Goal: Browse casually: Explore the website without a specific task or goal

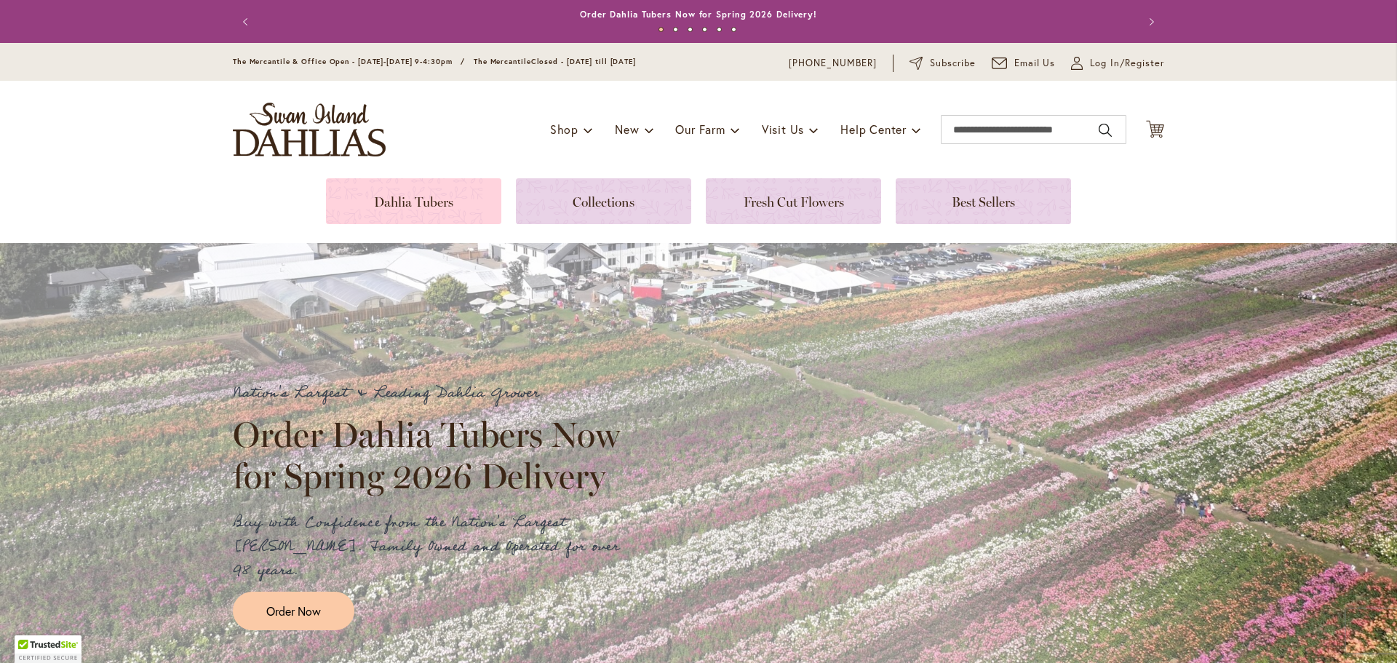
click at [418, 200] on link at bounding box center [413, 201] width 175 height 46
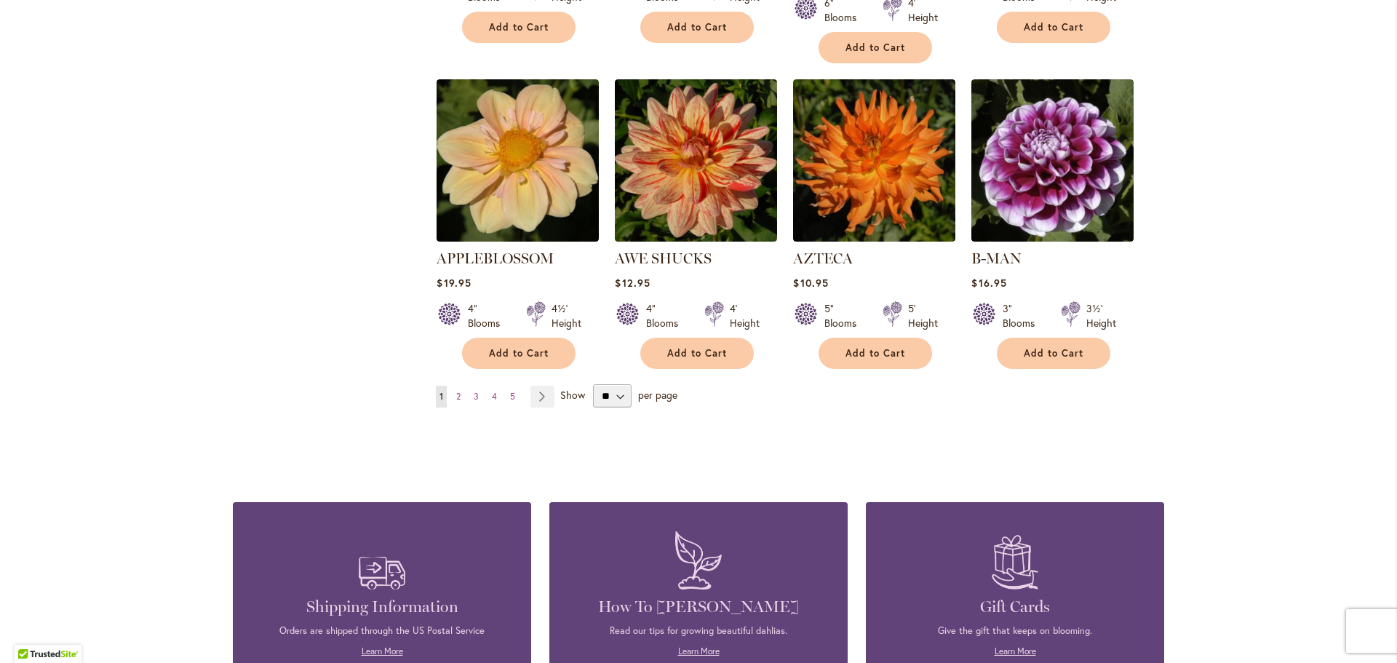
scroll to position [1310, 0]
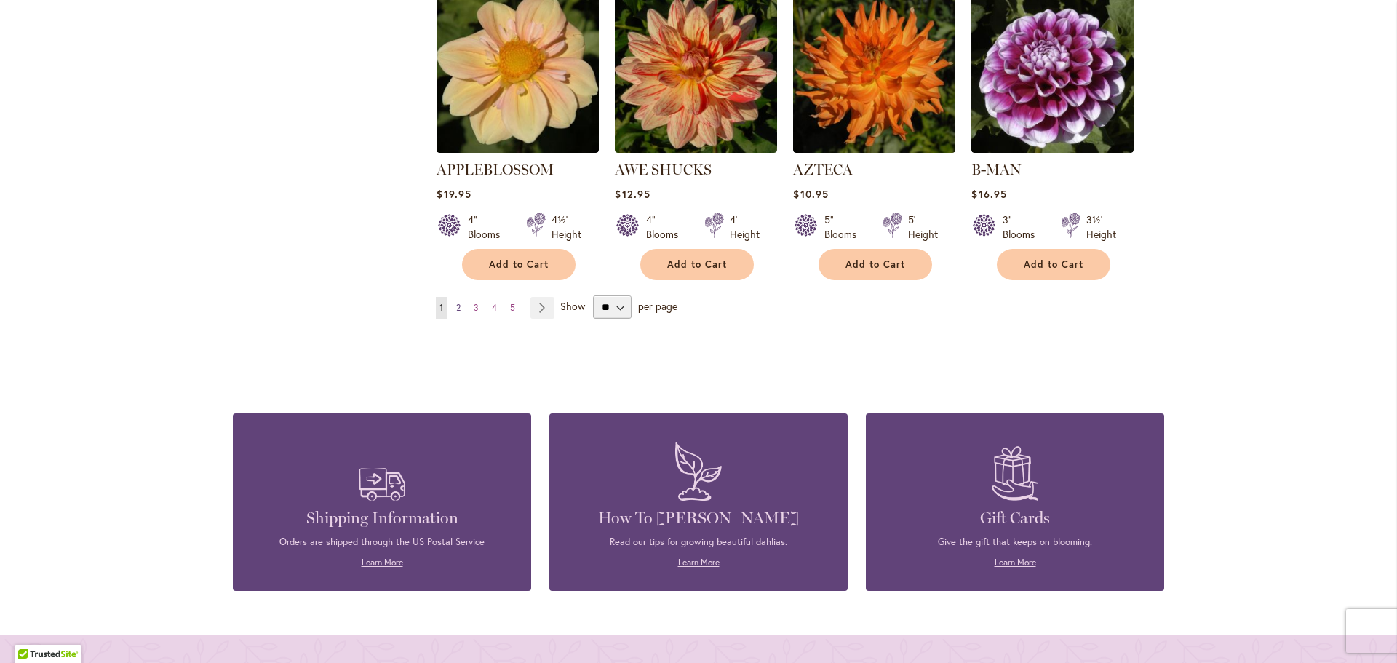
click at [456, 302] on span "2" at bounding box center [458, 307] width 4 height 11
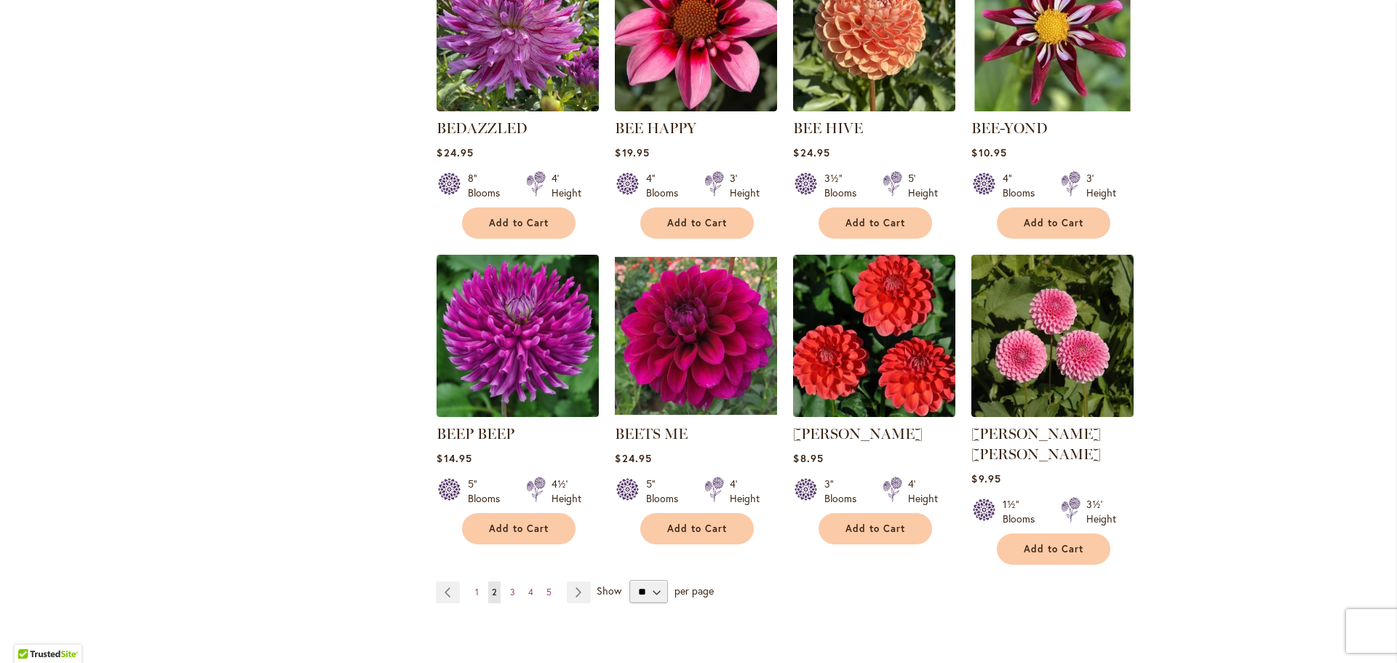
scroll to position [1237, 0]
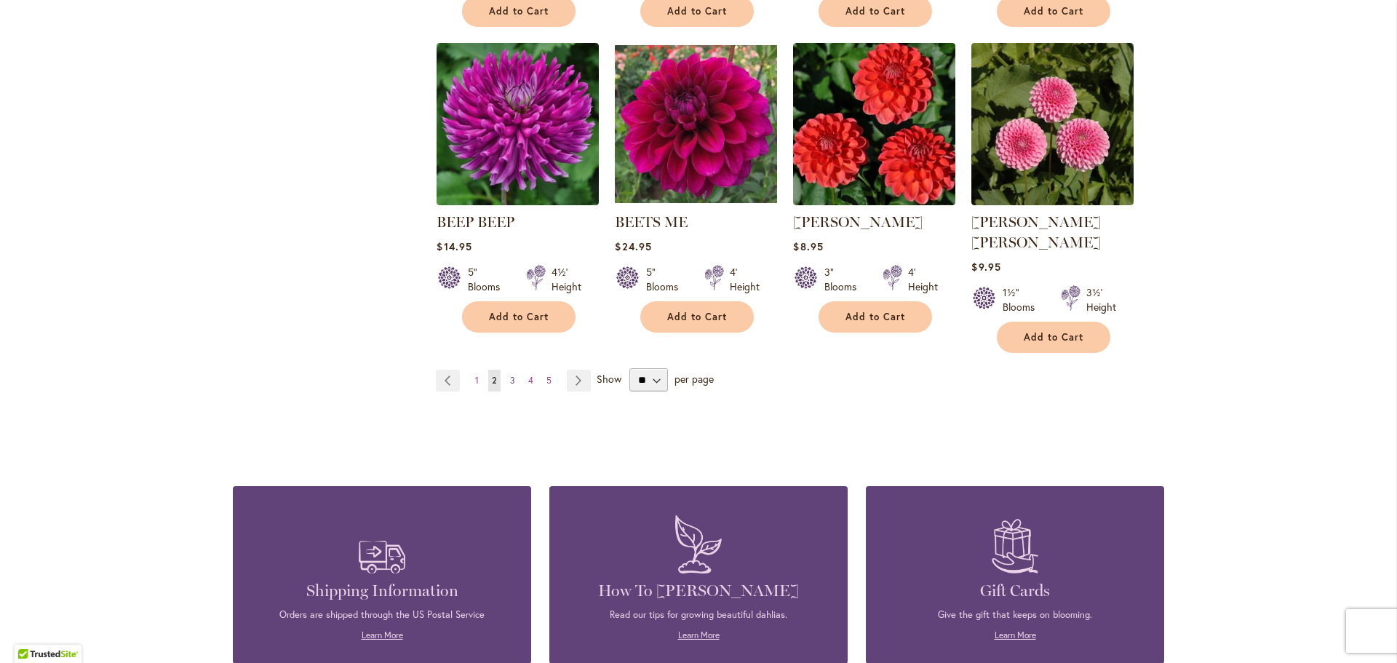
click at [510, 375] on span "3" at bounding box center [512, 380] width 5 height 11
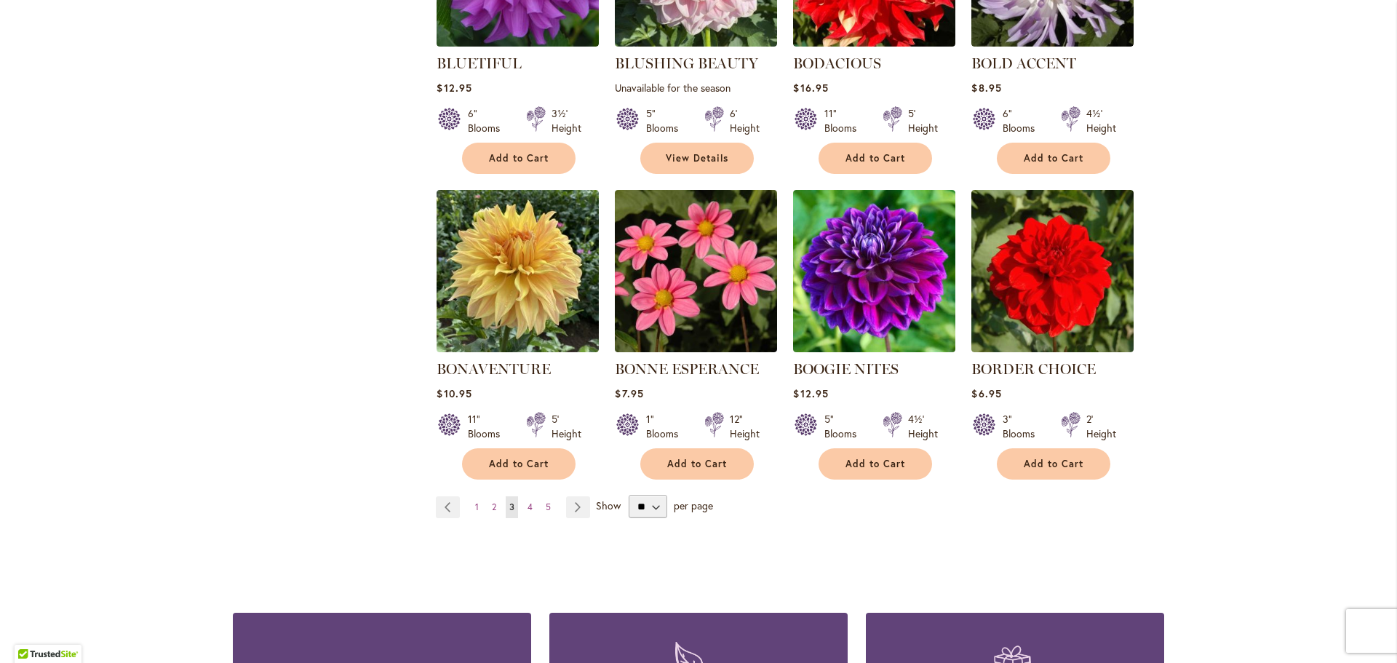
scroll to position [1091, 0]
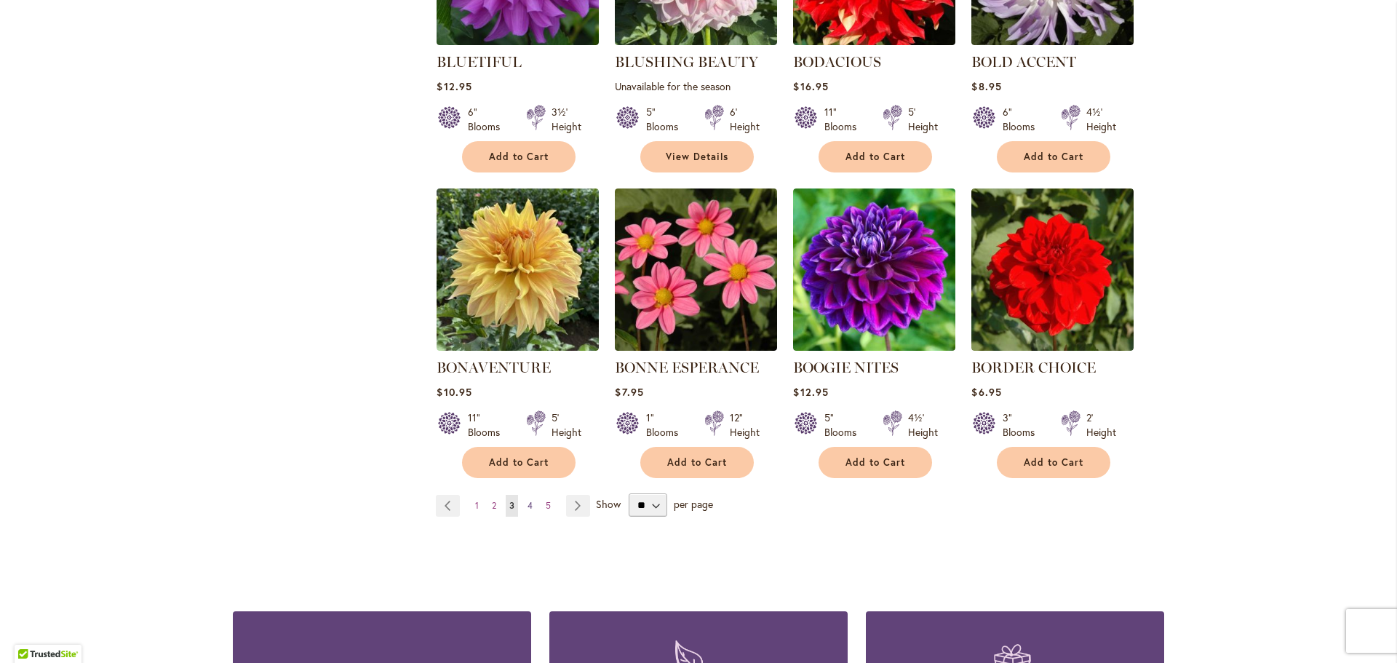
click at [527, 503] on span "4" at bounding box center [529, 505] width 5 height 11
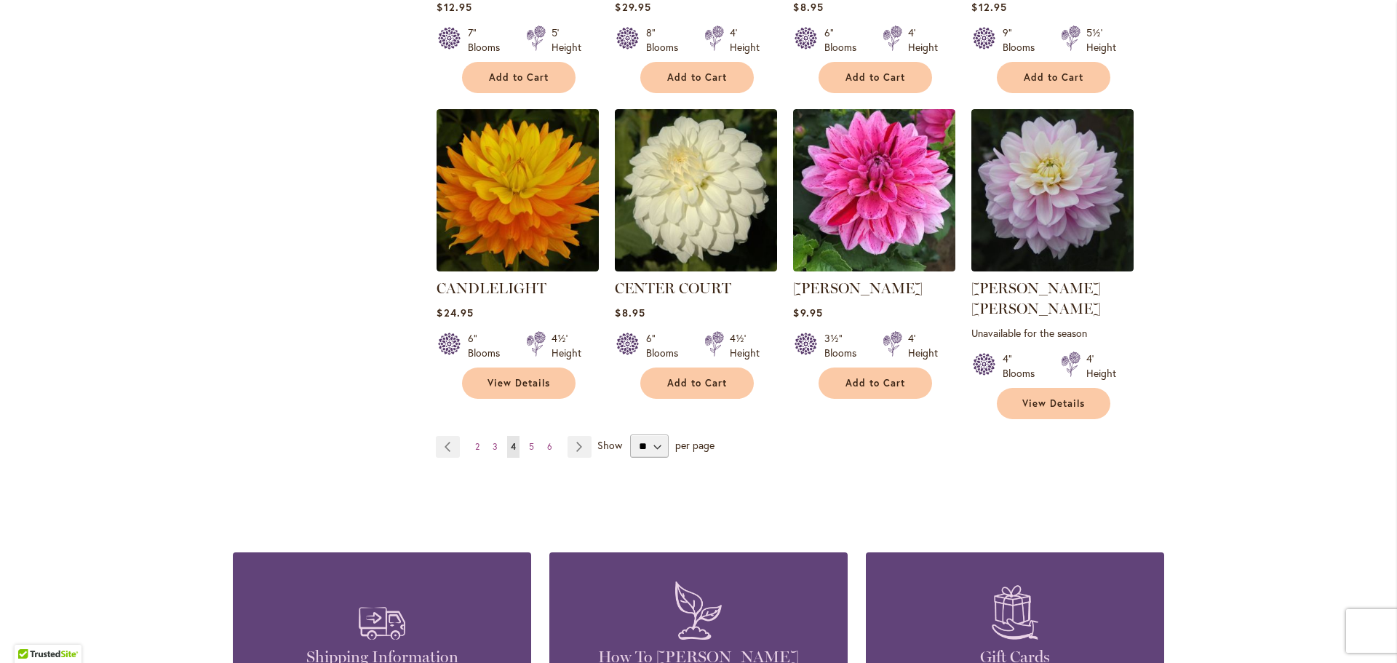
scroll to position [1237, 0]
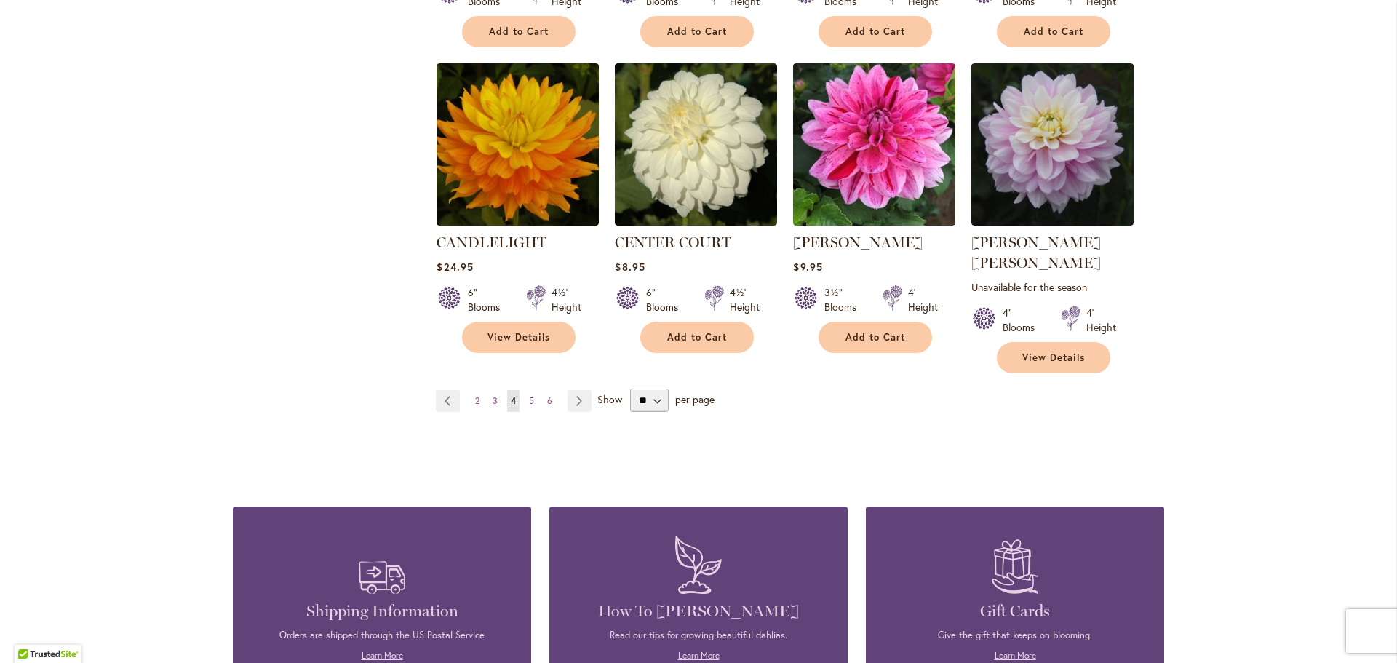
click at [529, 395] on span "5" at bounding box center [531, 400] width 5 height 11
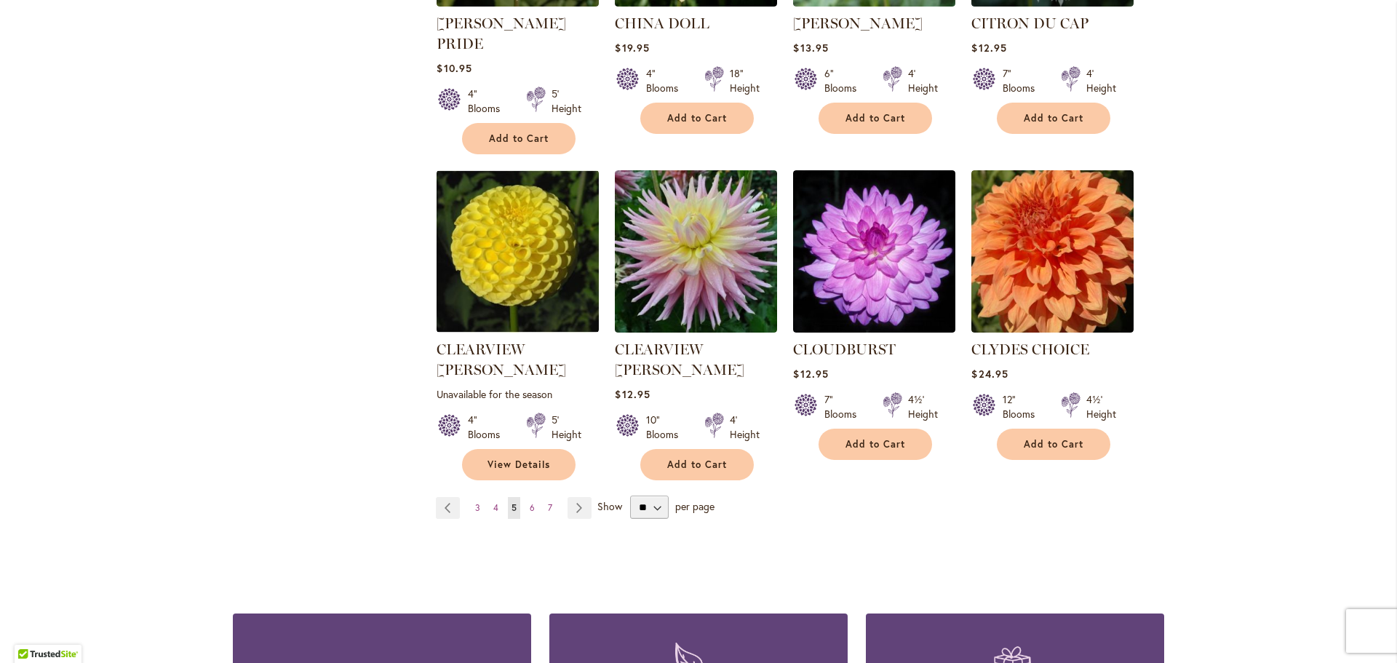
scroll to position [1237, 0]
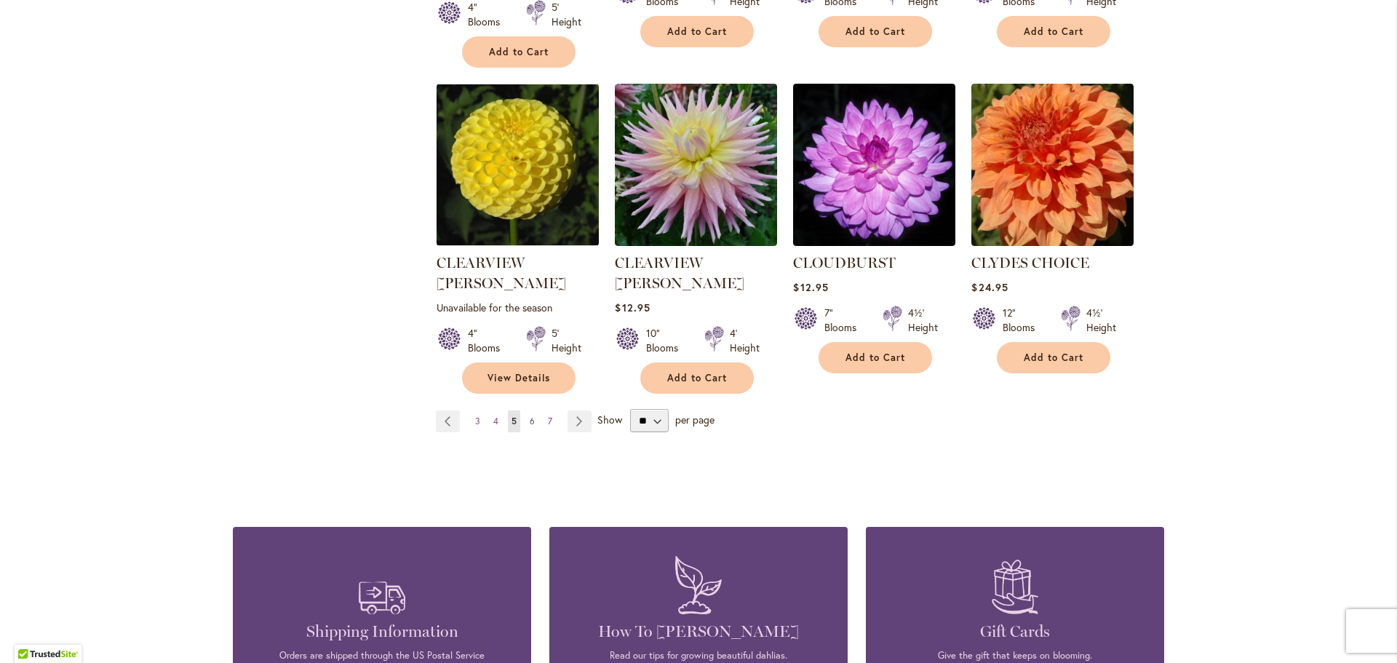
click at [530, 415] on span "6" at bounding box center [532, 420] width 5 height 11
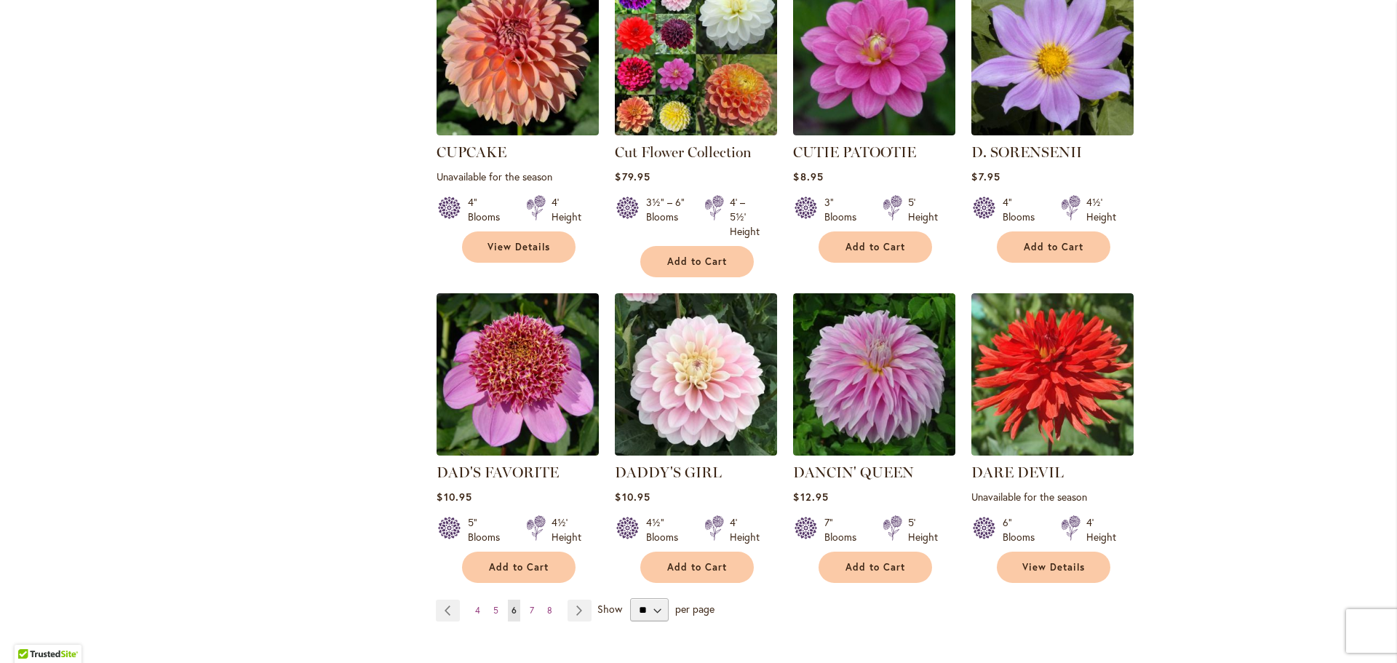
scroll to position [1091, 0]
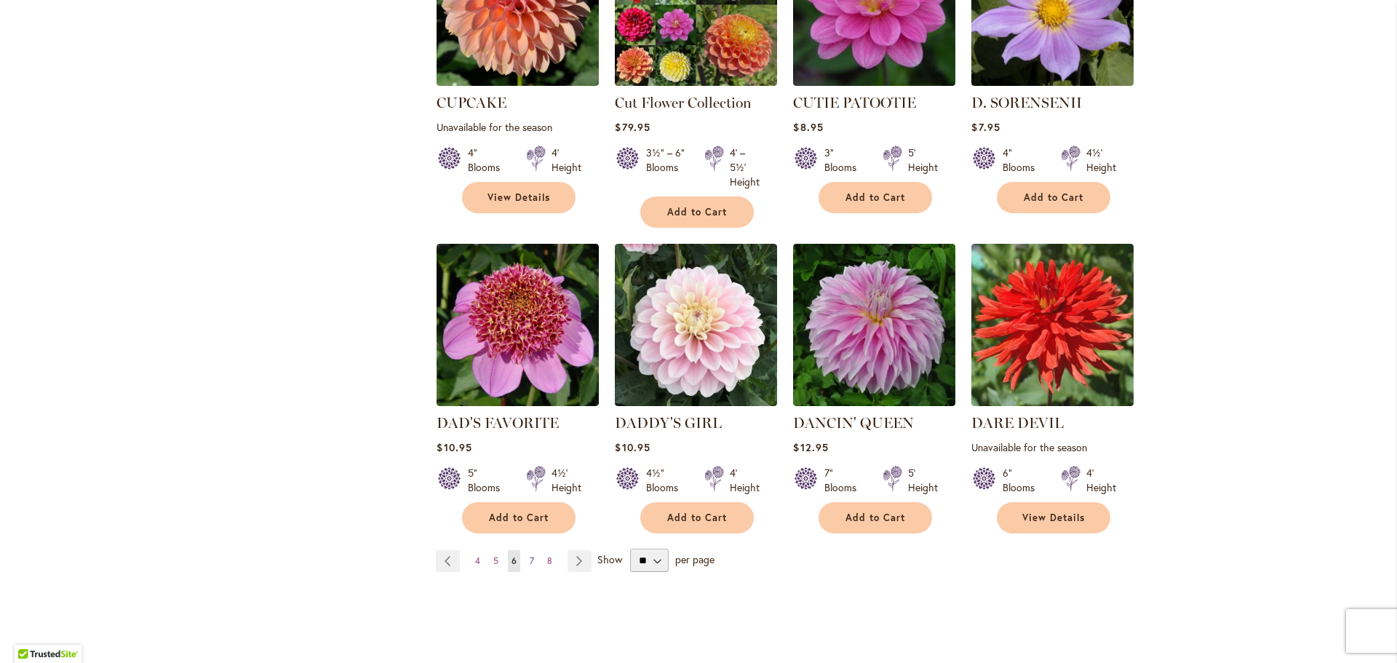
click at [530, 555] on span "7" at bounding box center [532, 560] width 4 height 11
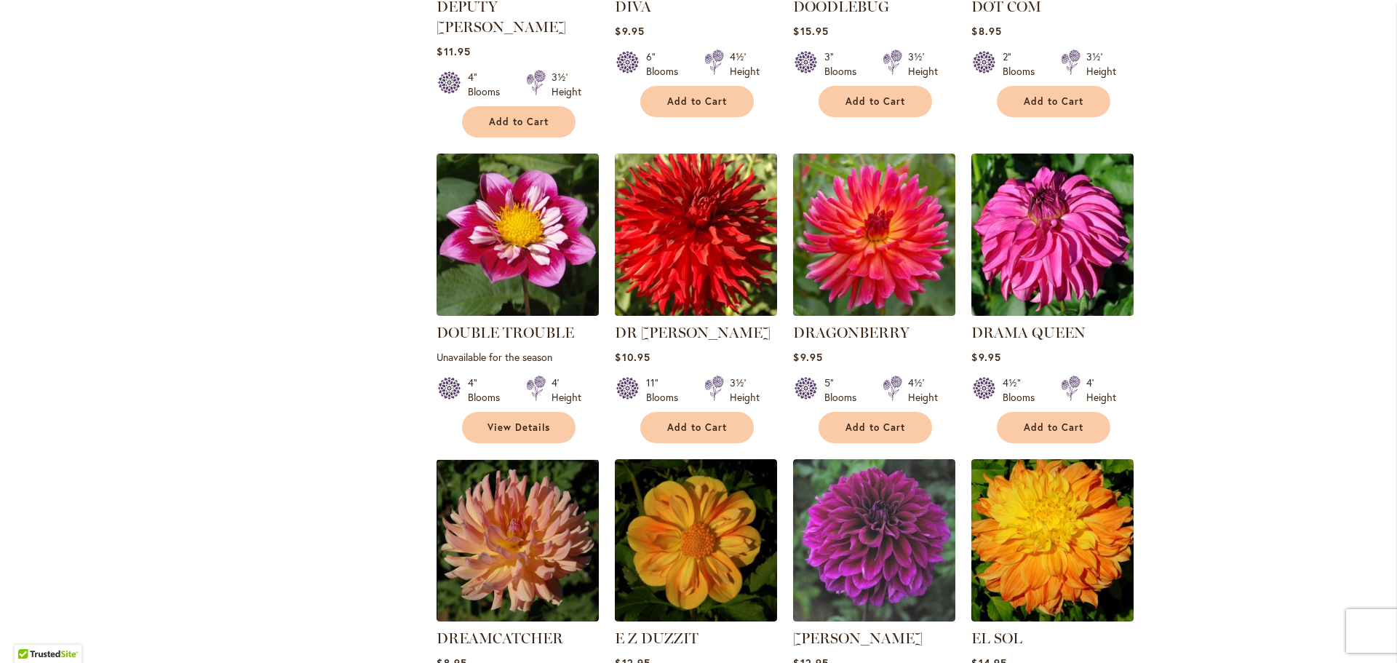
scroll to position [1019, 0]
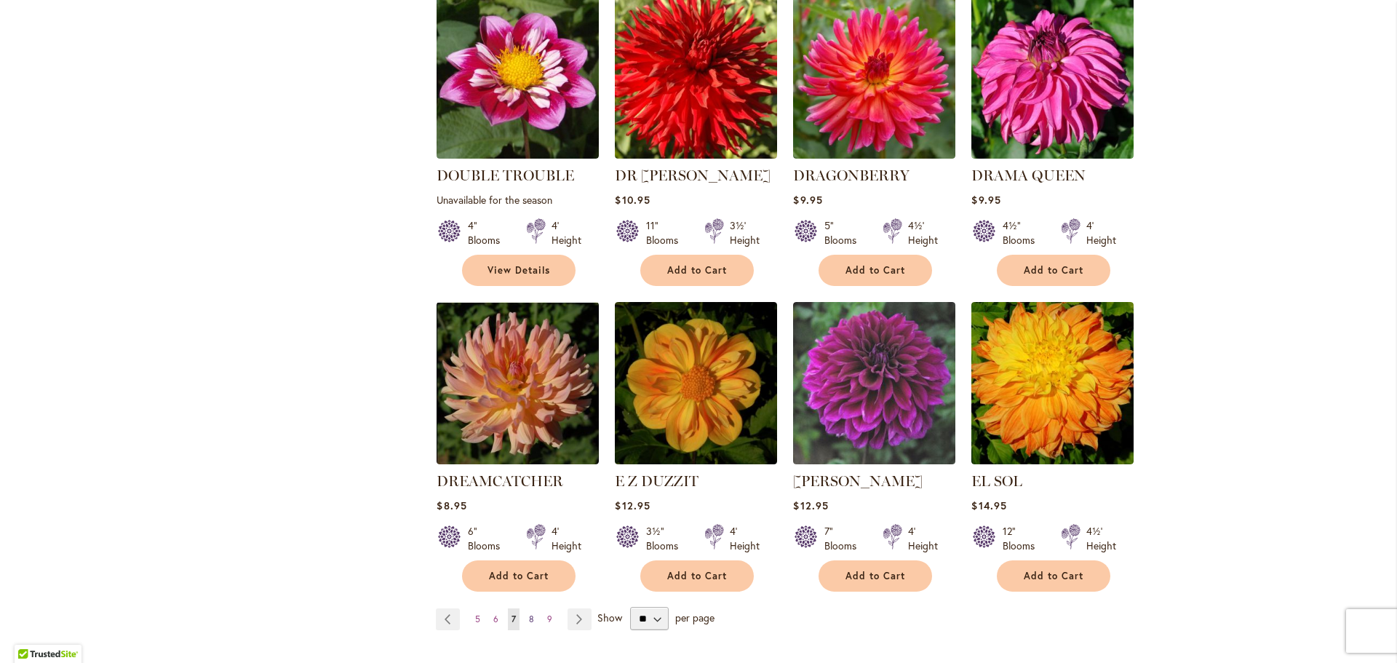
click at [529, 613] on span "8" at bounding box center [531, 618] width 5 height 11
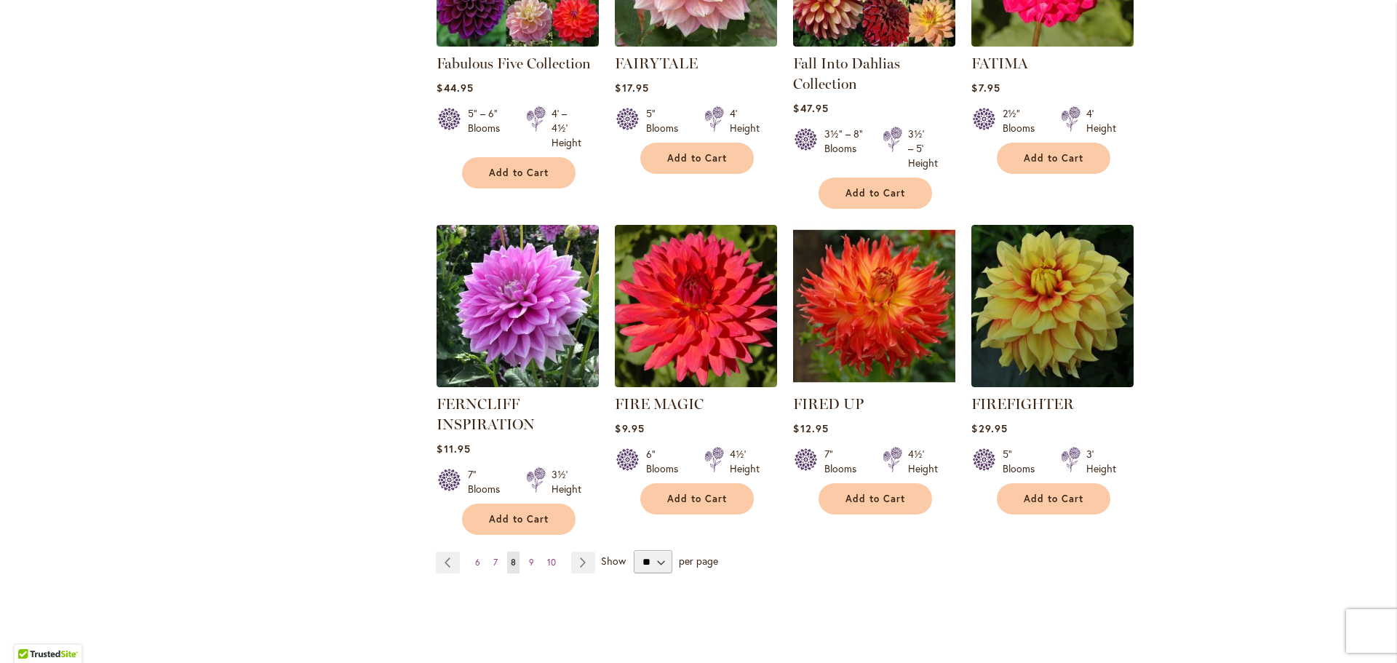
scroll to position [1091, 0]
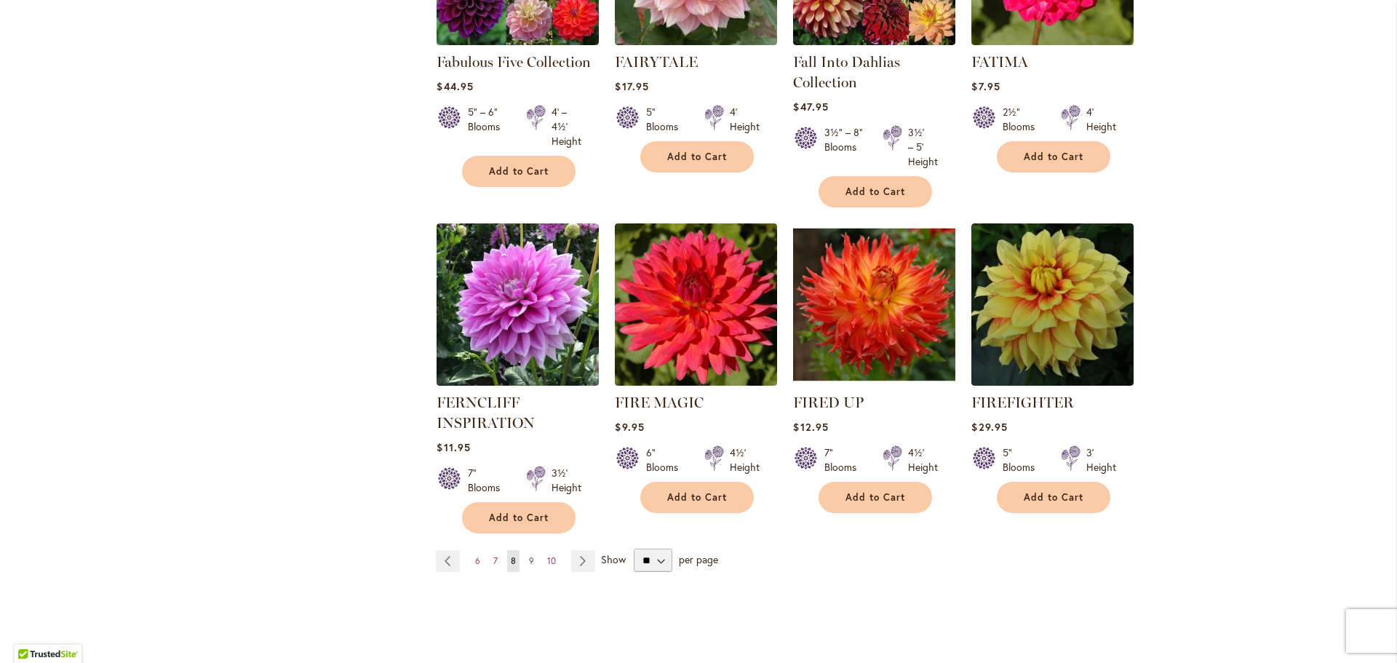
click at [529, 555] on span "9" at bounding box center [531, 560] width 5 height 11
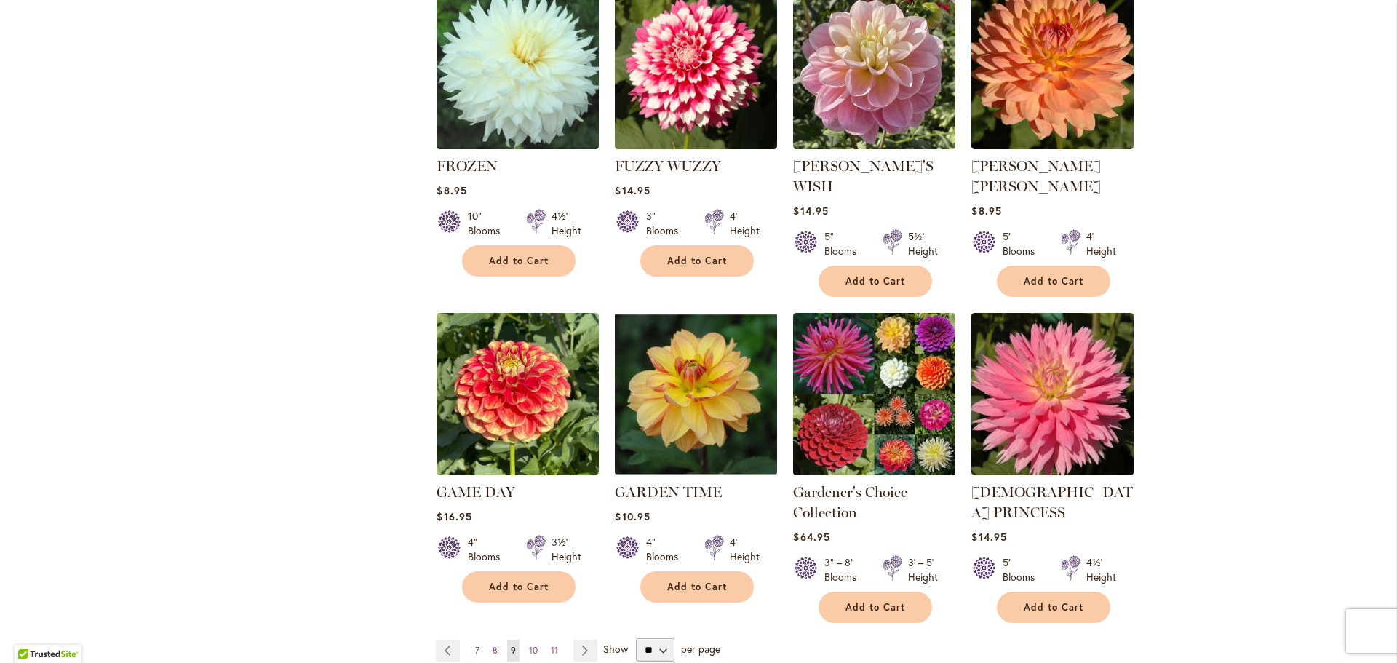
scroll to position [1091, 0]
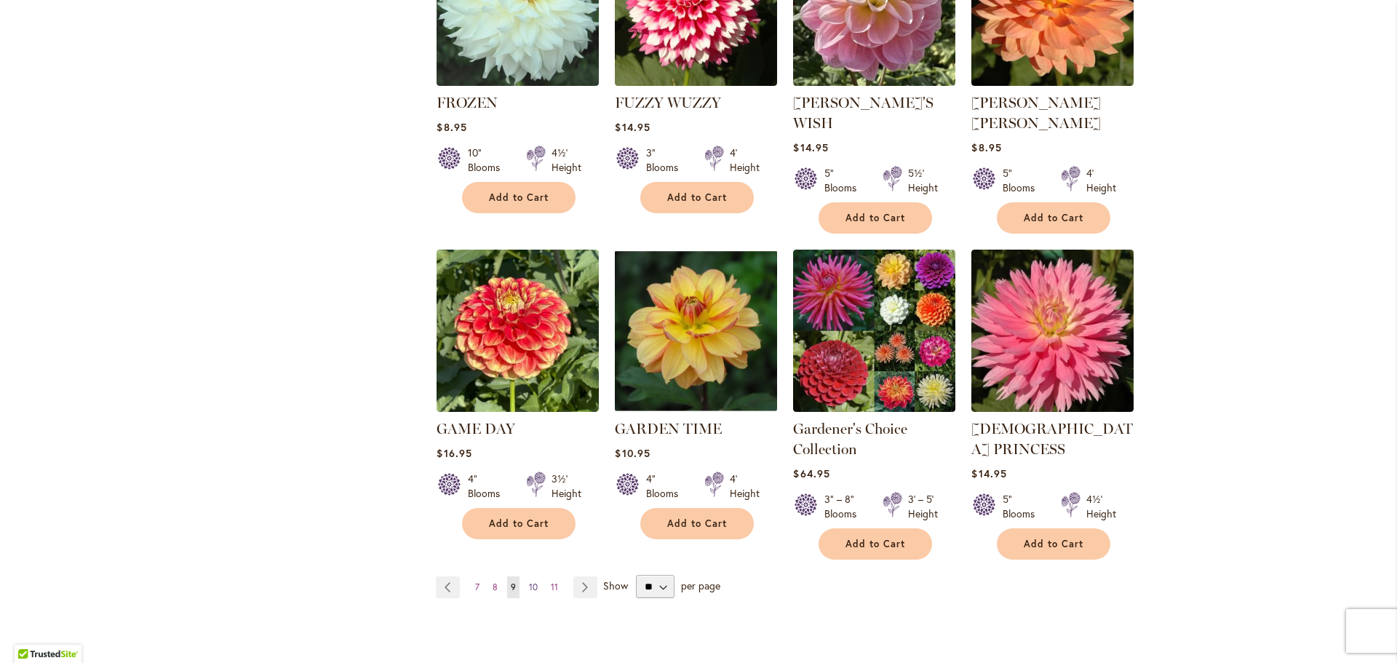
click at [530, 581] on span "10" at bounding box center [533, 586] width 9 height 11
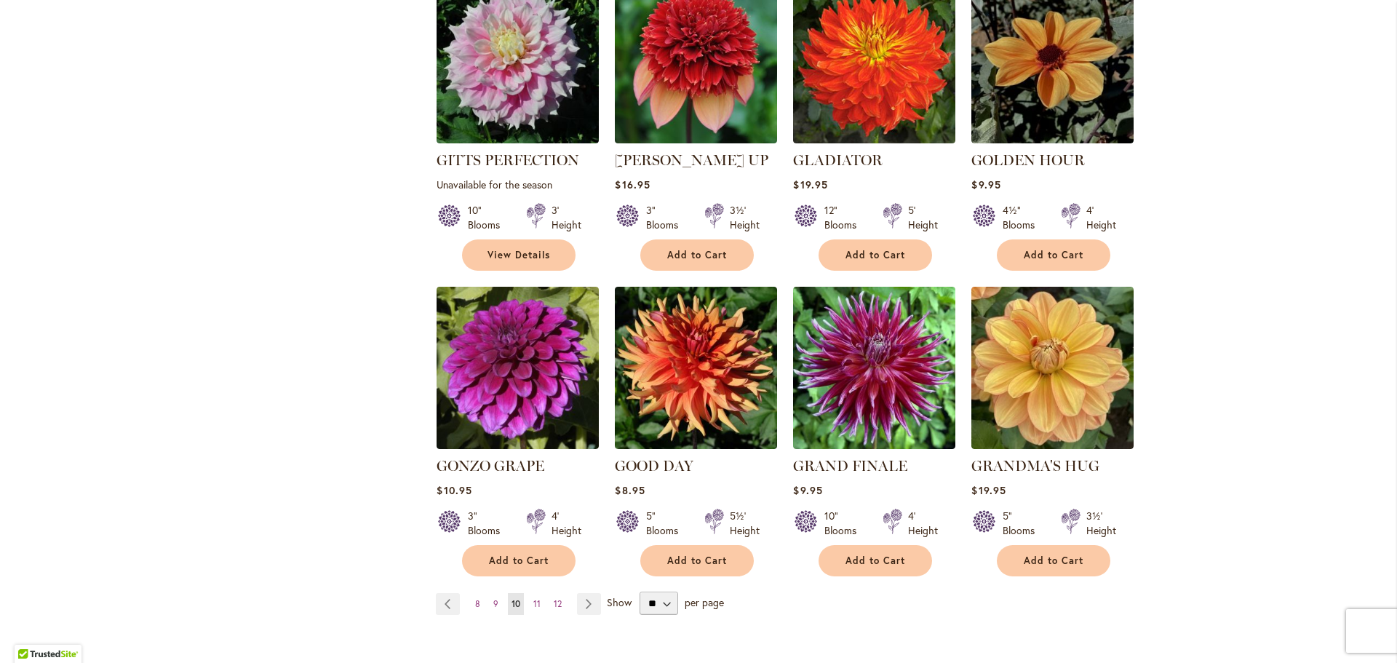
scroll to position [1019, 0]
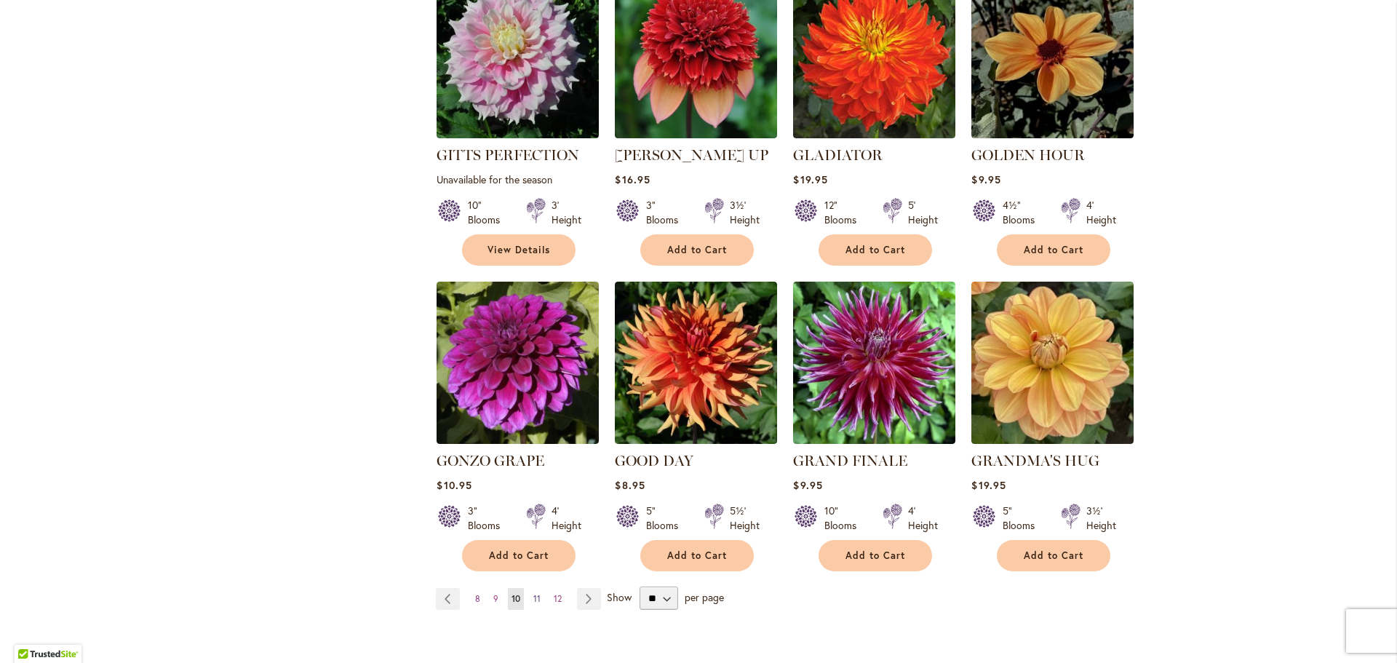
click at [534, 593] on span "11" at bounding box center [536, 598] width 7 height 11
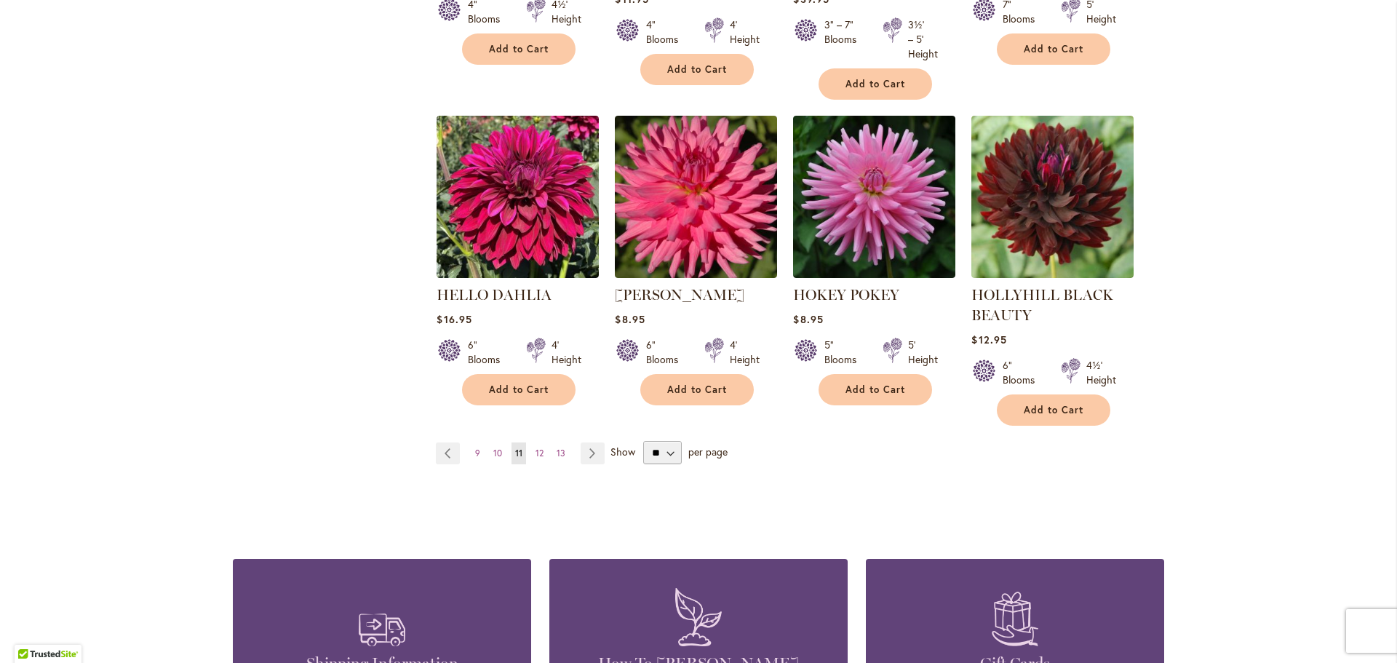
scroll to position [1237, 0]
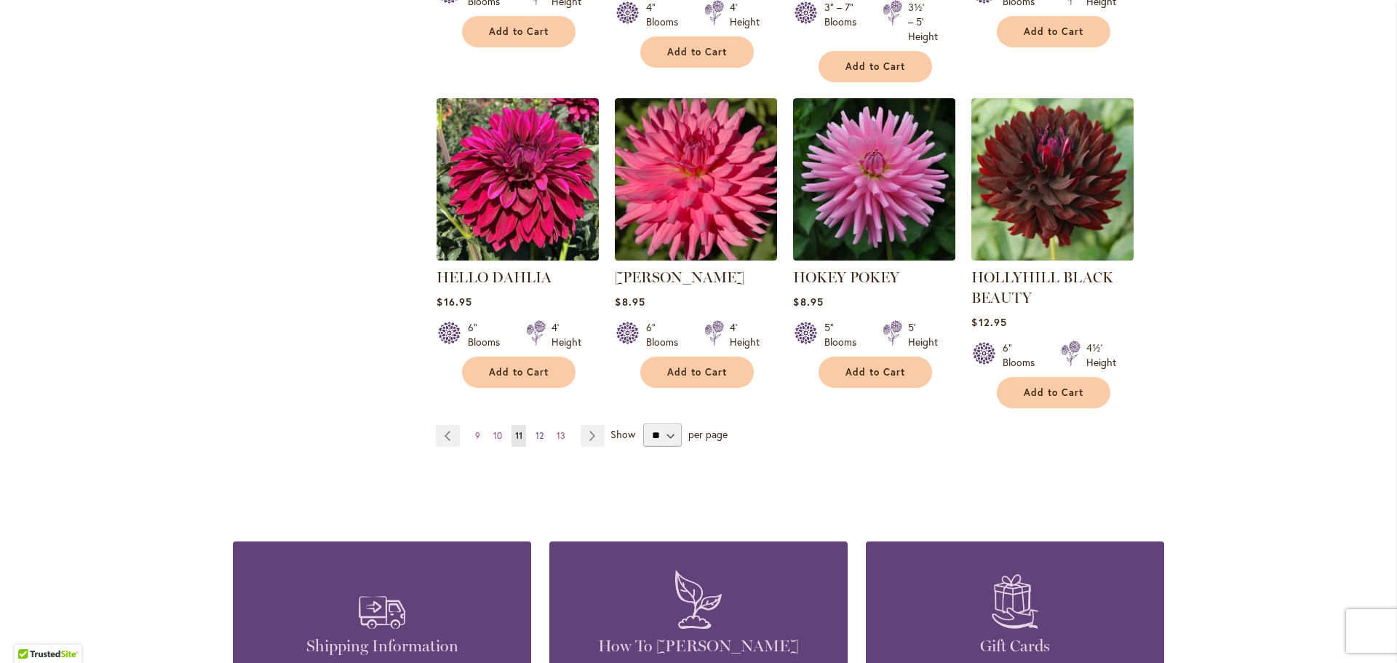
click at [535, 430] on span "12" at bounding box center [539, 435] width 8 height 11
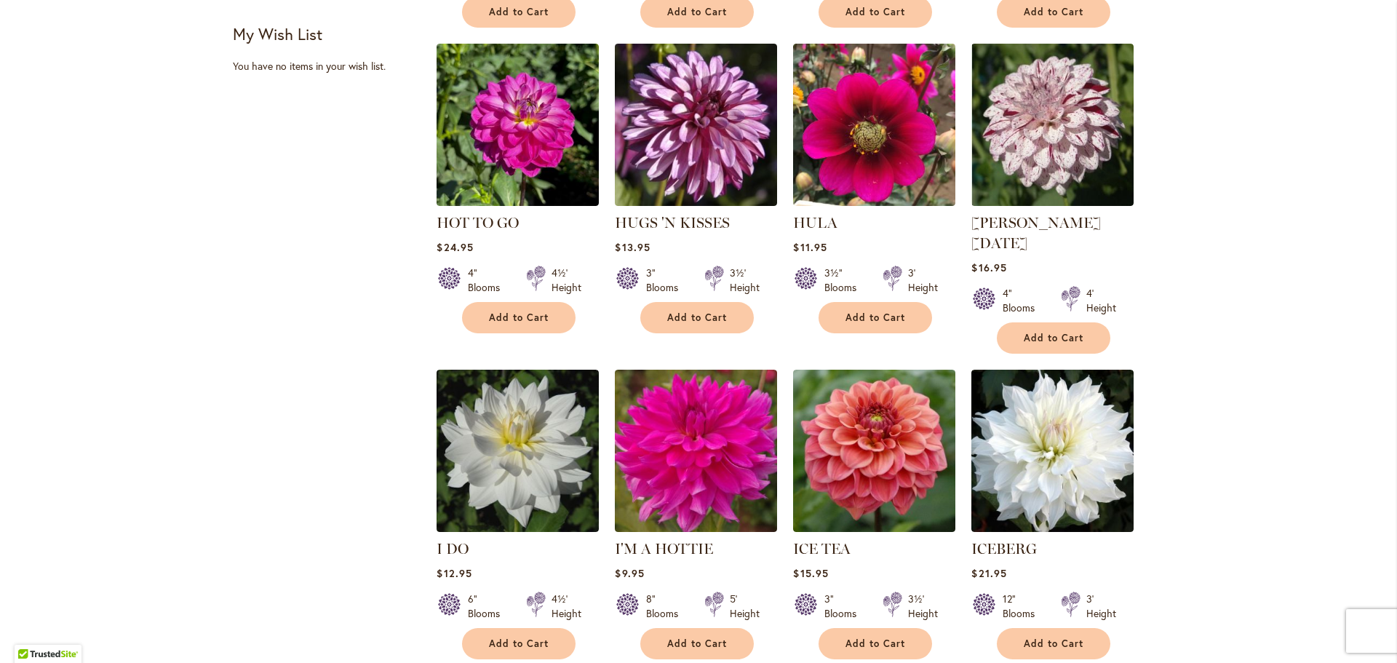
scroll to position [1019, 0]
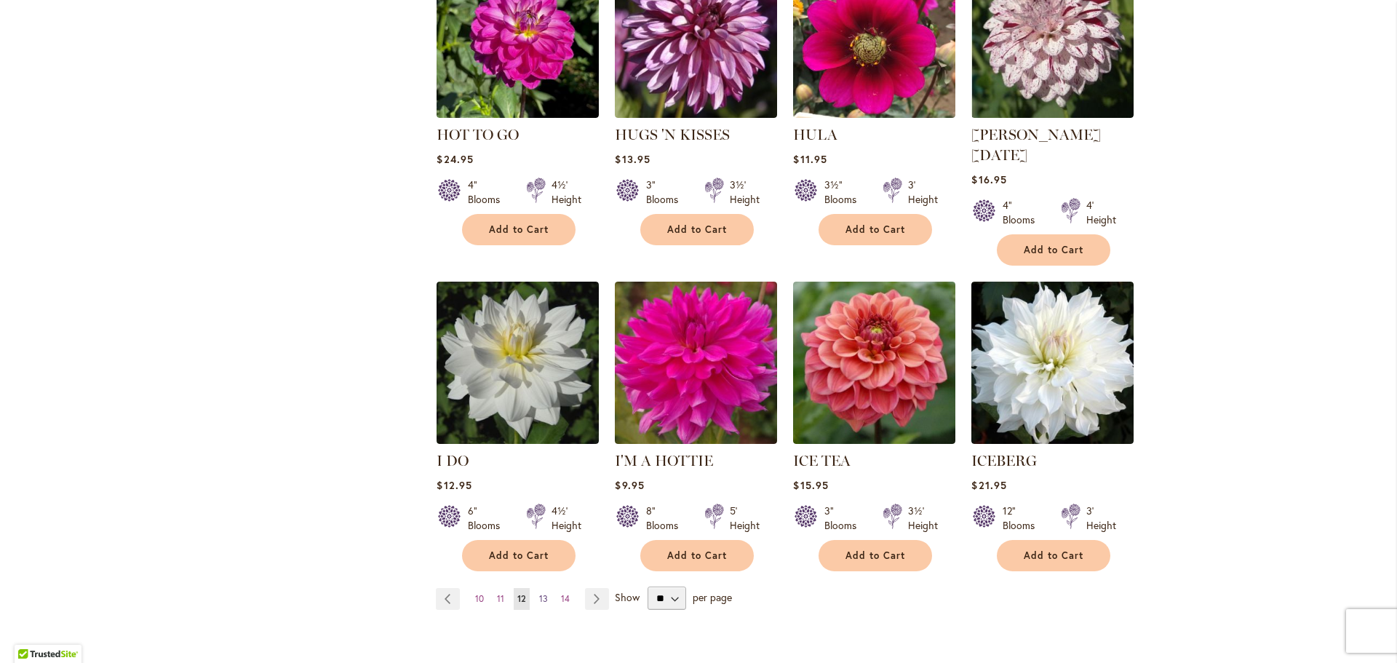
click at [539, 593] on span "13" at bounding box center [543, 598] width 9 height 11
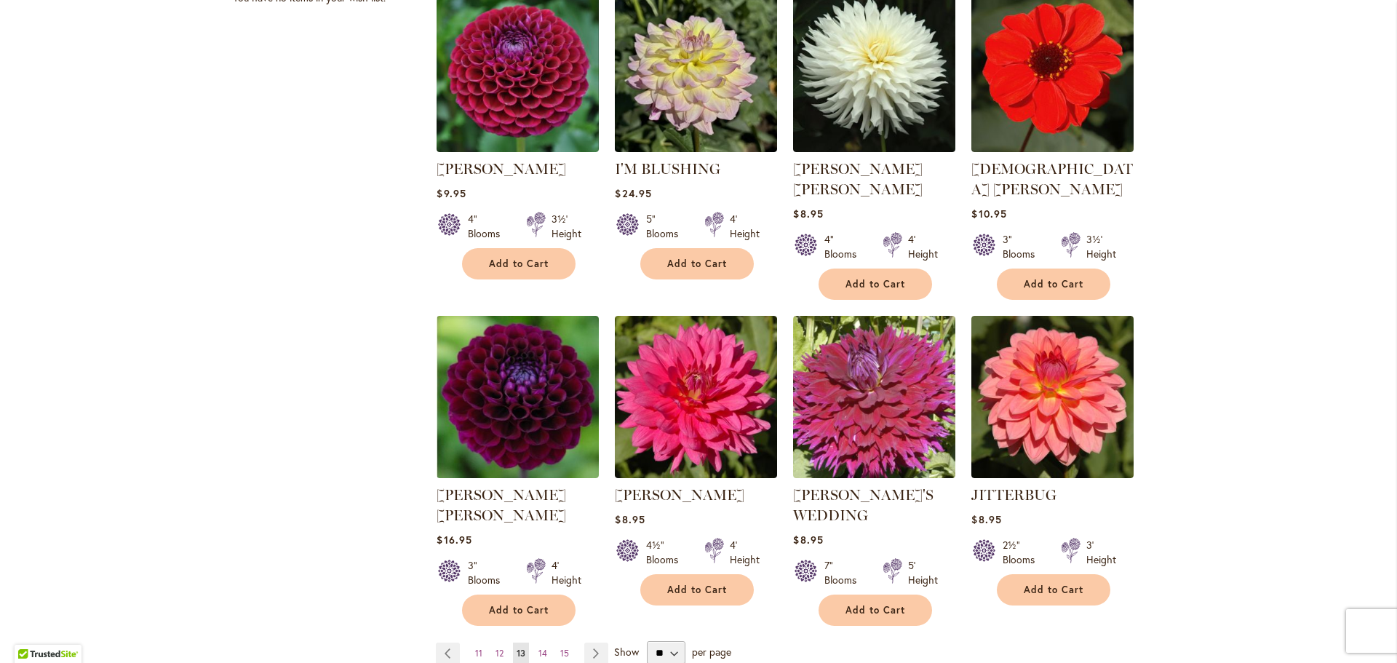
scroll to position [1091, 0]
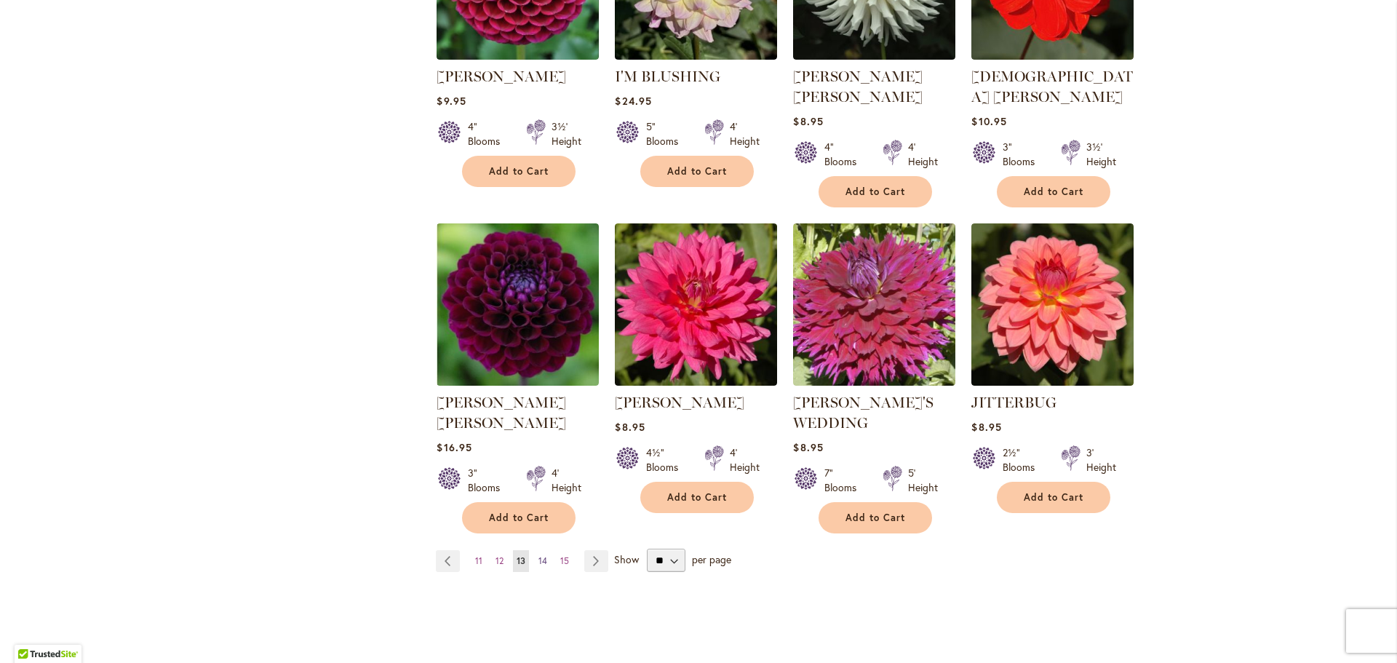
click at [541, 555] on span "14" at bounding box center [542, 560] width 9 height 11
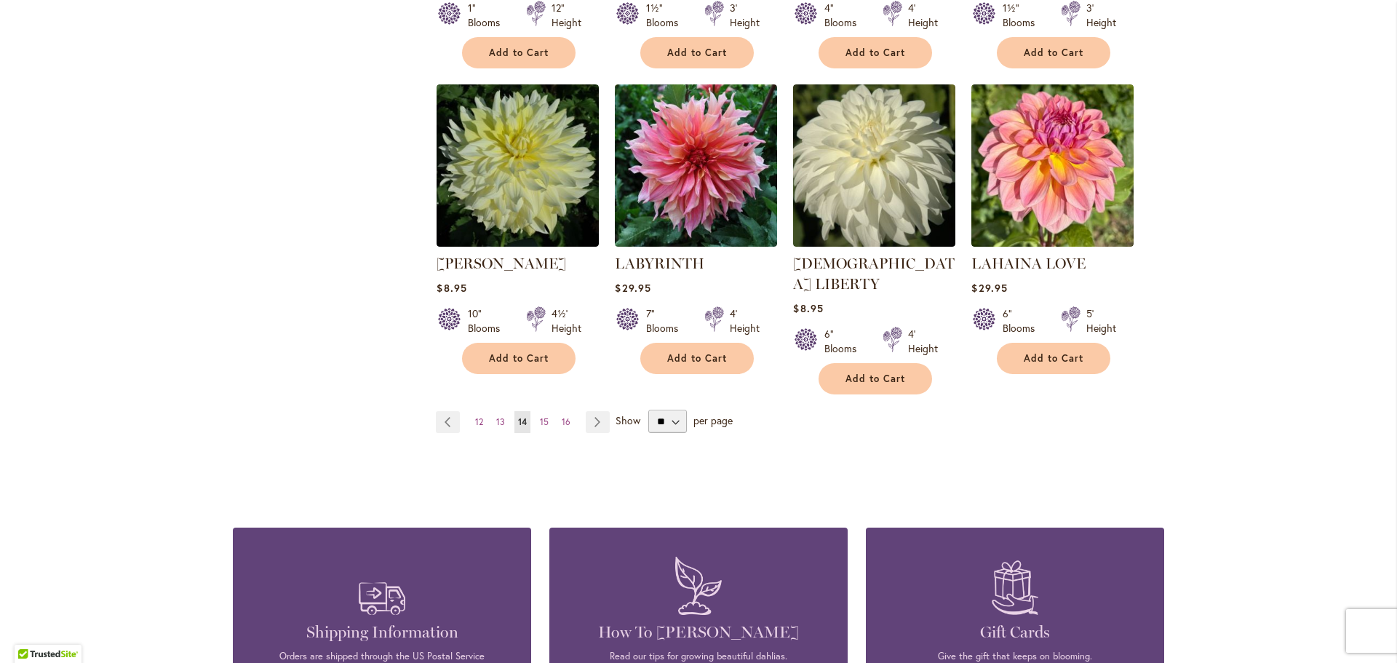
scroll to position [1237, 0]
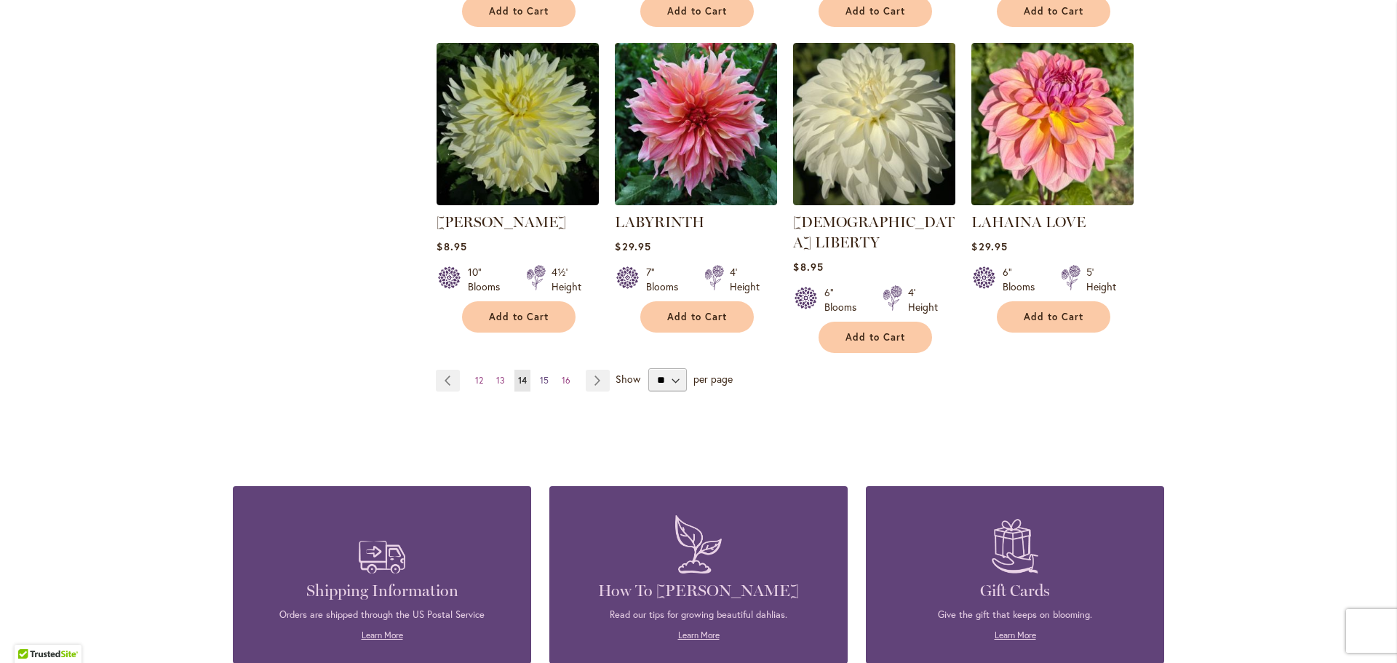
click at [540, 375] on span "15" at bounding box center [544, 380] width 9 height 11
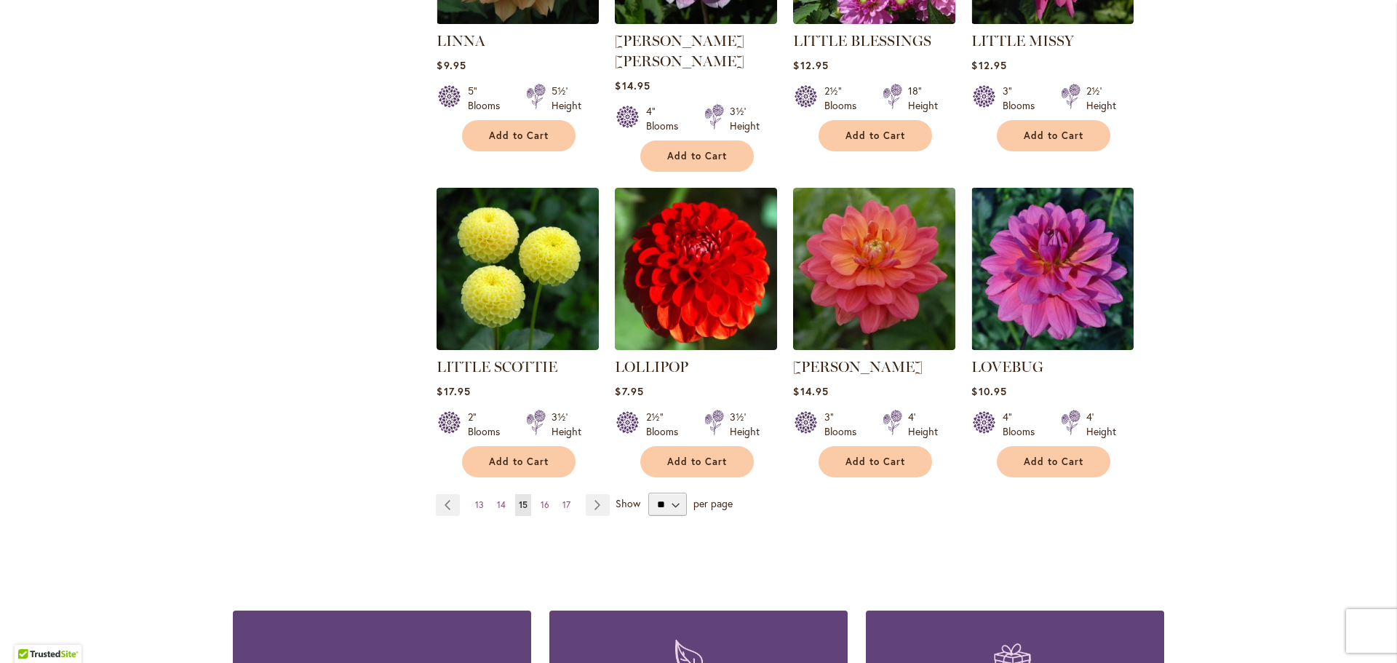
scroll to position [1164, 0]
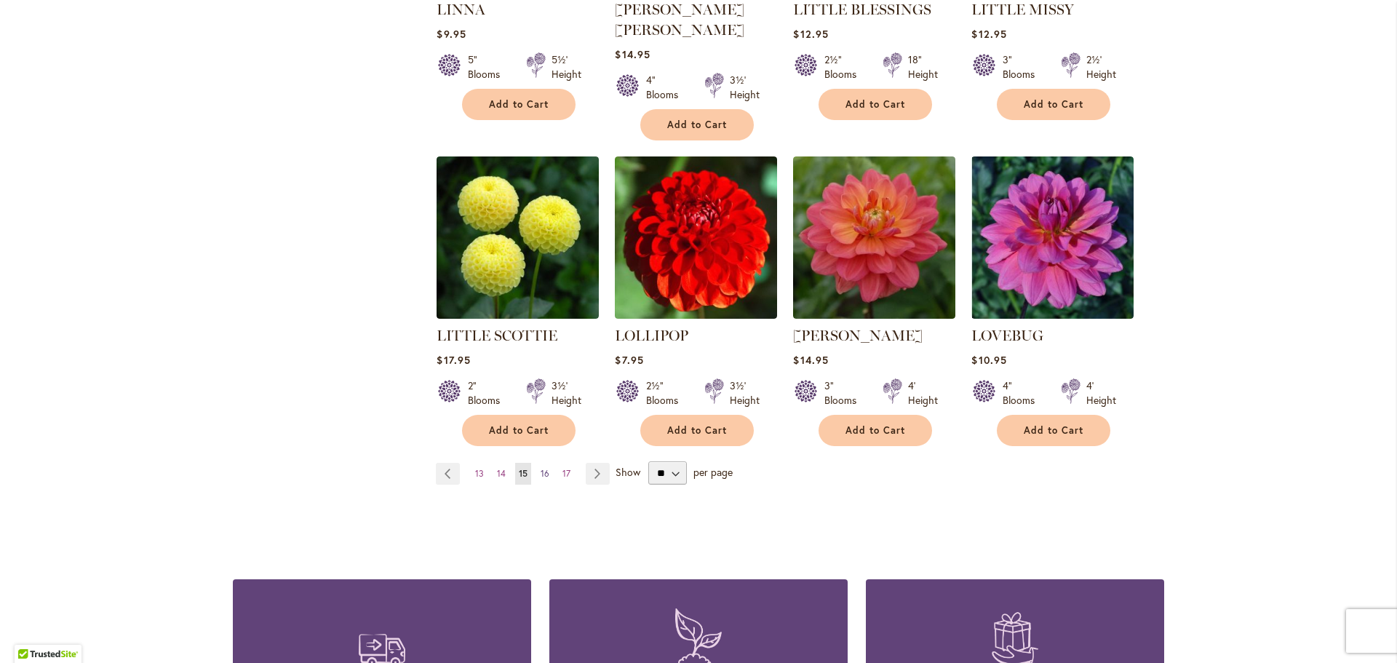
click at [541, 468] on span "16" at bounding box center [545, 473] width 9 height 11
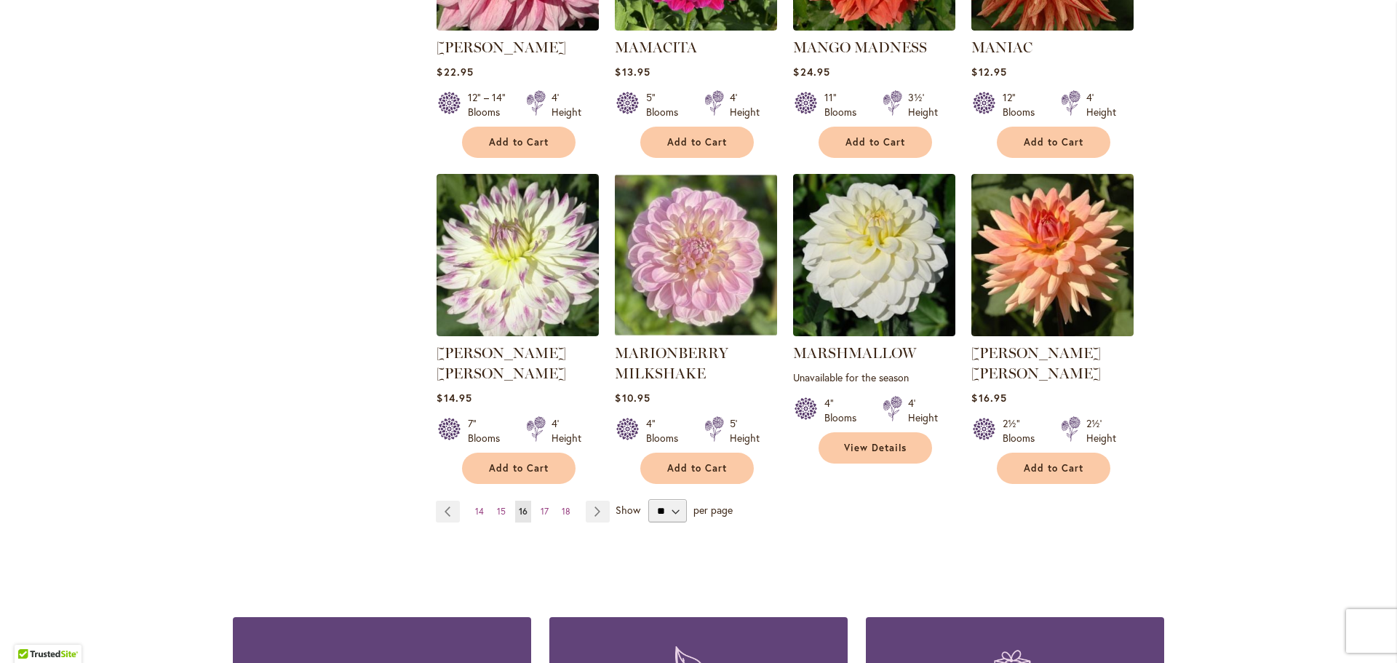
scroll to position [1164, 0]
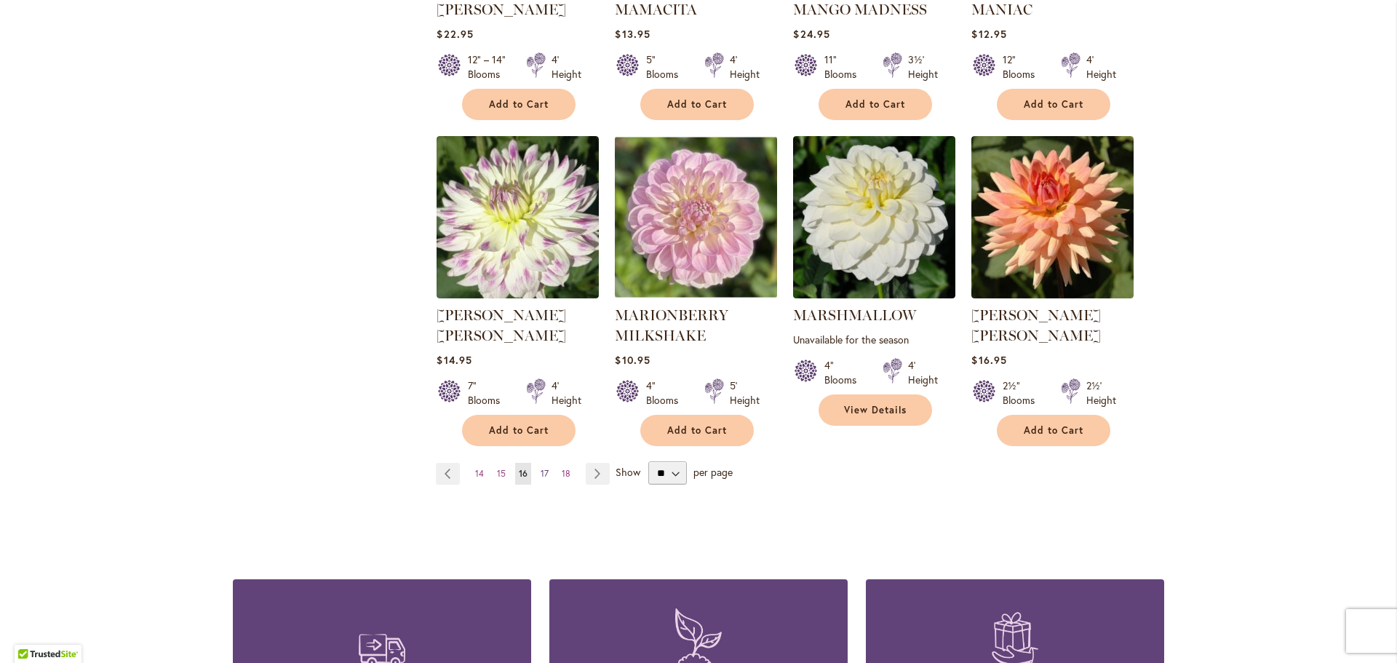
click at [541, 468] on span "17" at bounding box center [545, 473] width 8 height 11
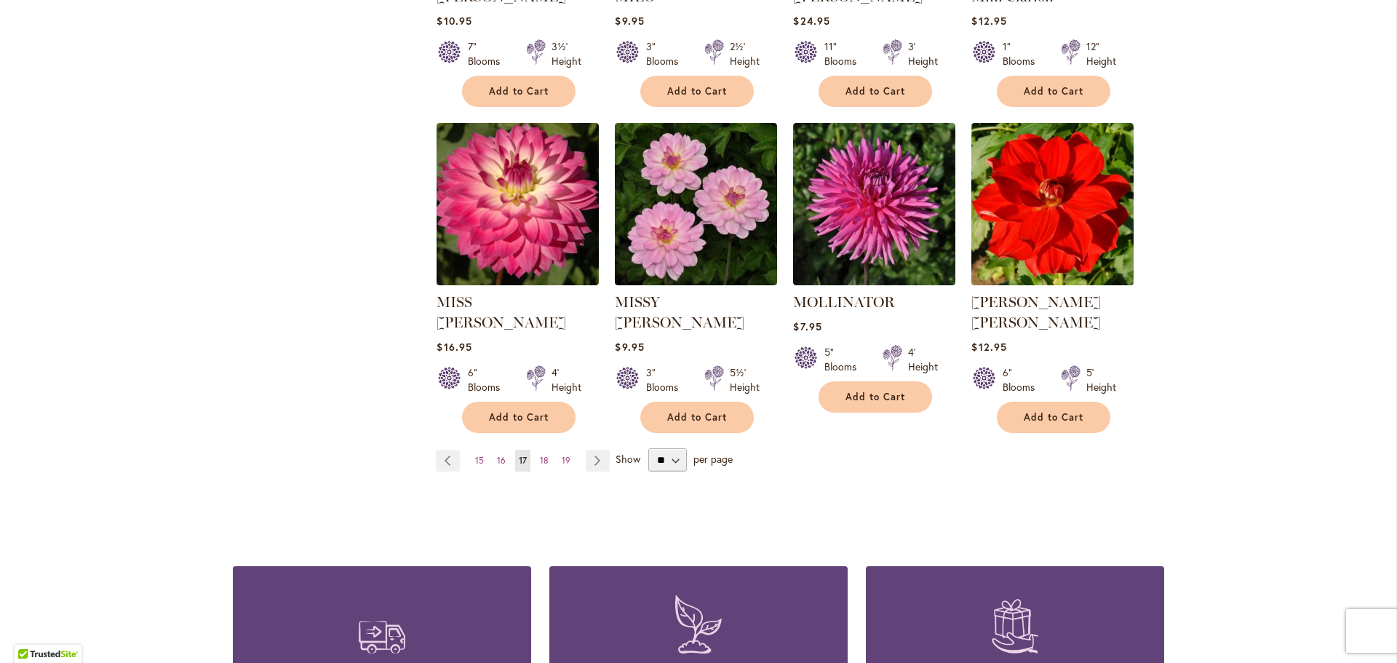
scroll to position [1164, 0]
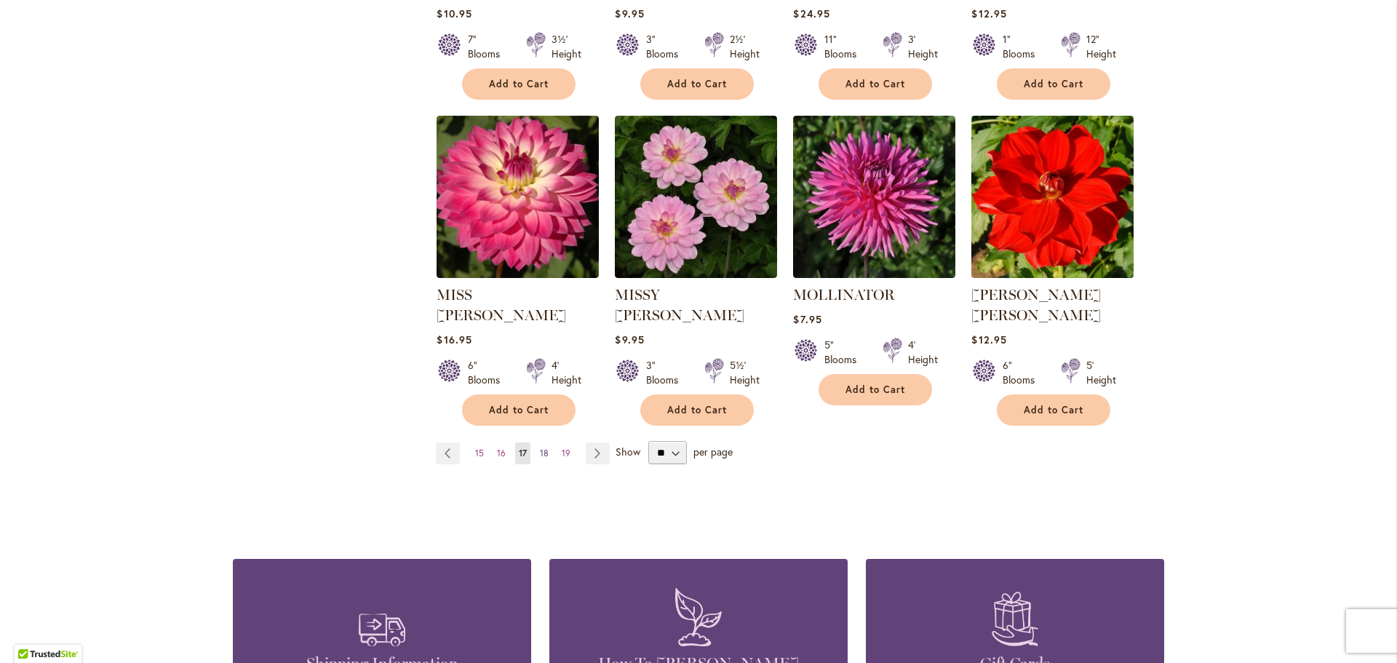
click at [540, 447] on span "18" at bounding box center [544, 452] width 9 height 11
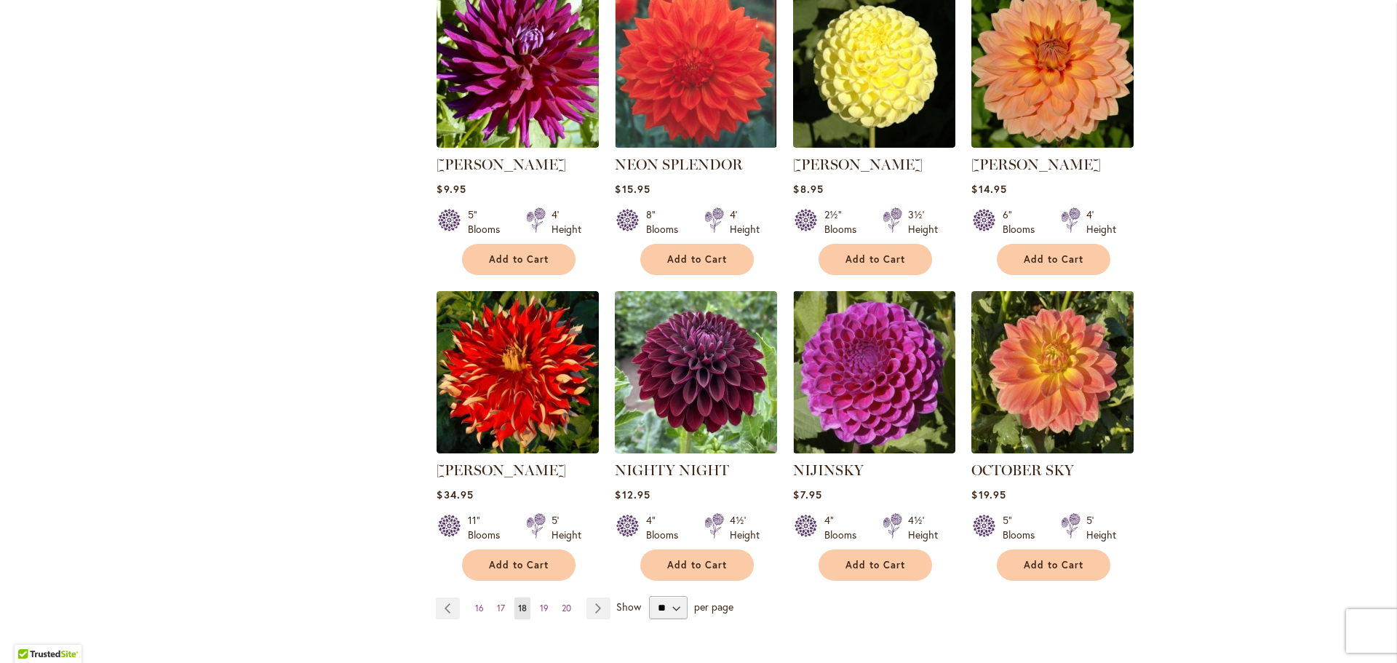
scroll to position [1164, 0]
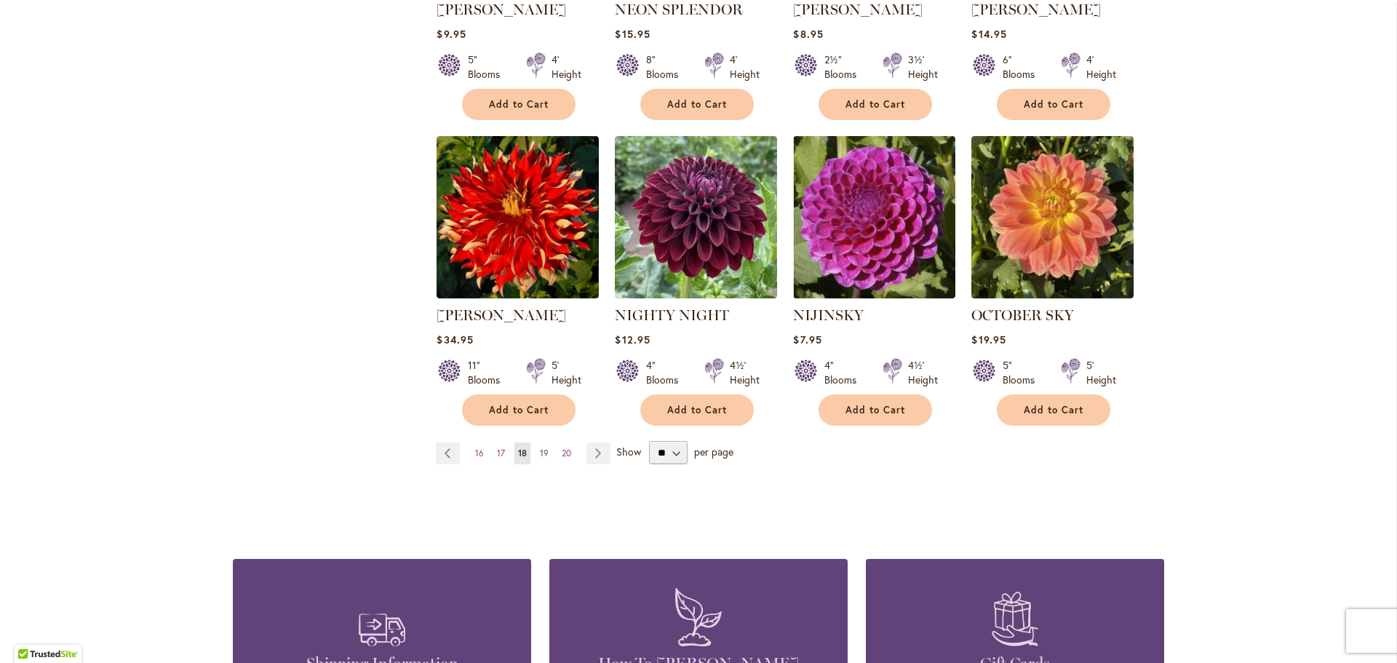
click at [540, 447] on span "19" at bounding box center [544, 452] width 9 height 11
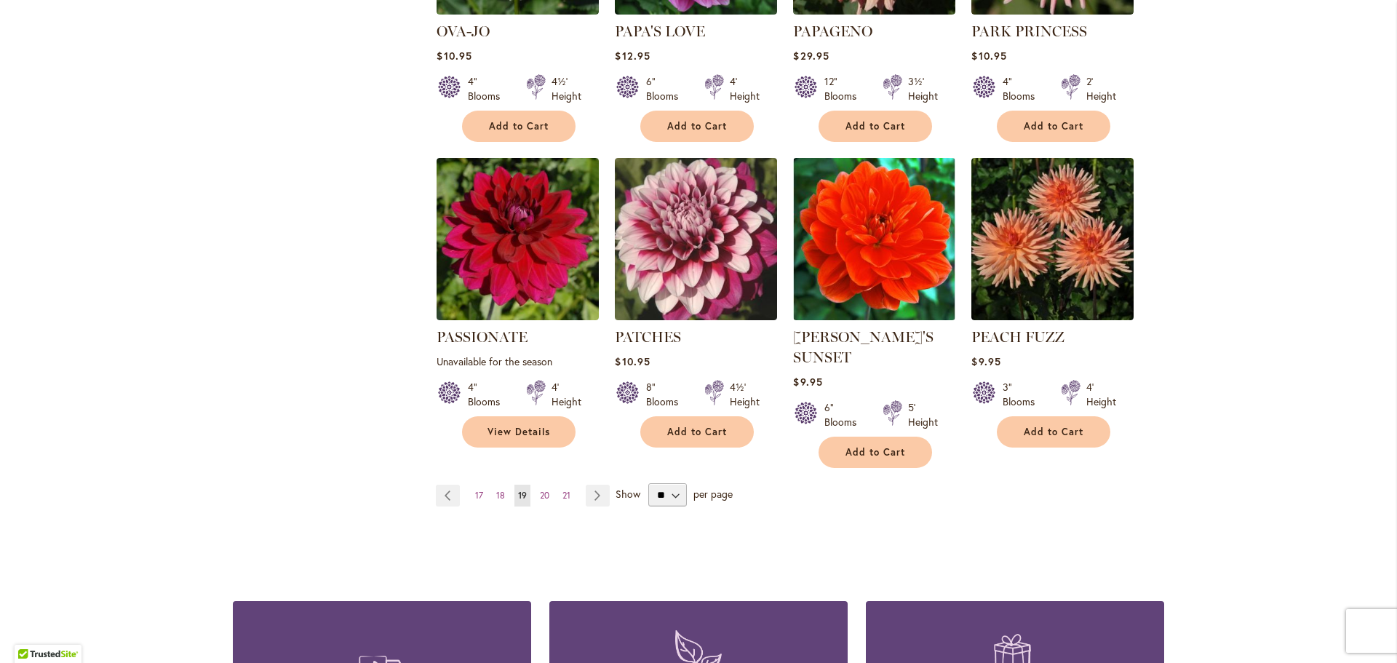
scroll to position [1164, 0]
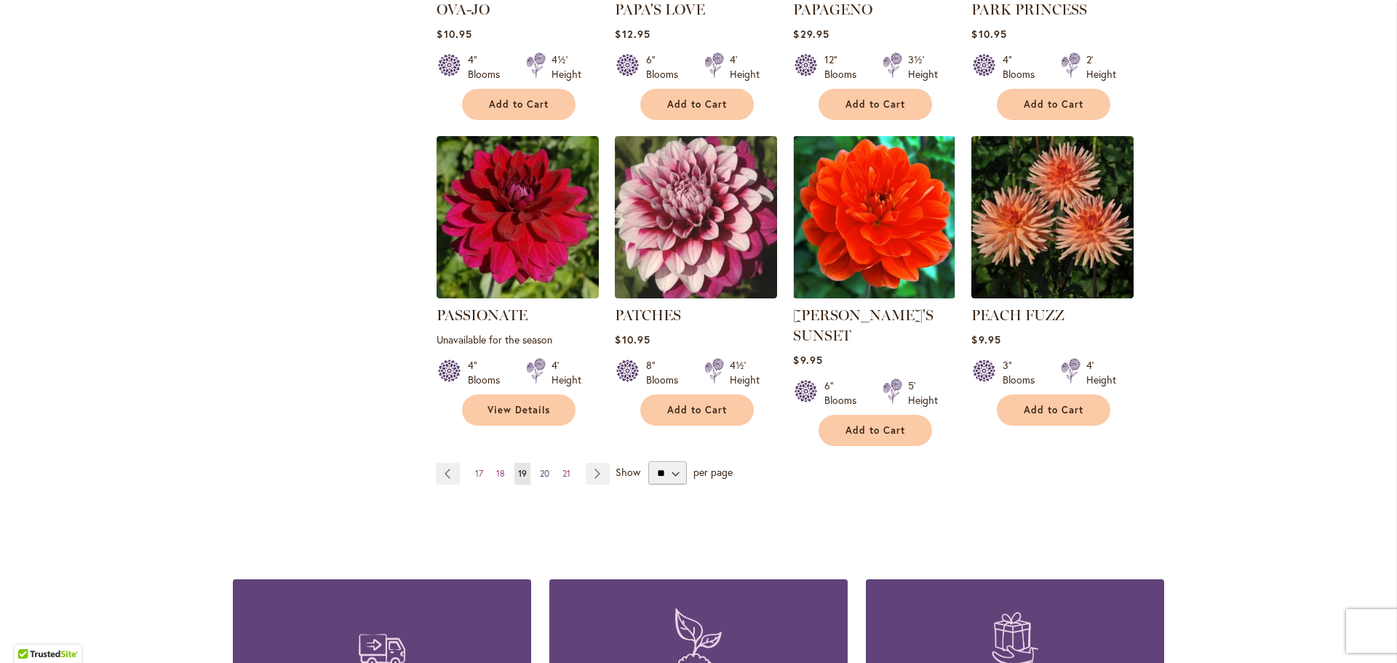
click at [542, 468] on span "20" at bounding box center [544, 473] width 9 height 11
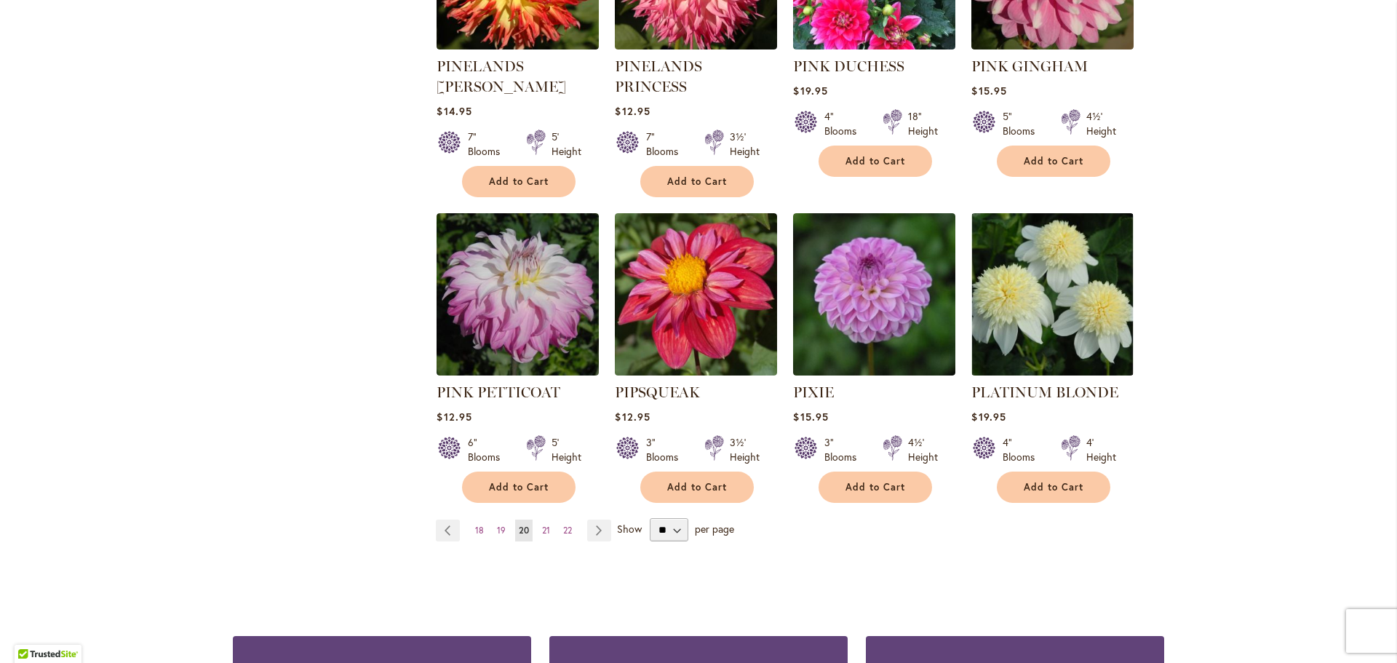
scroll to position [1237, 0]
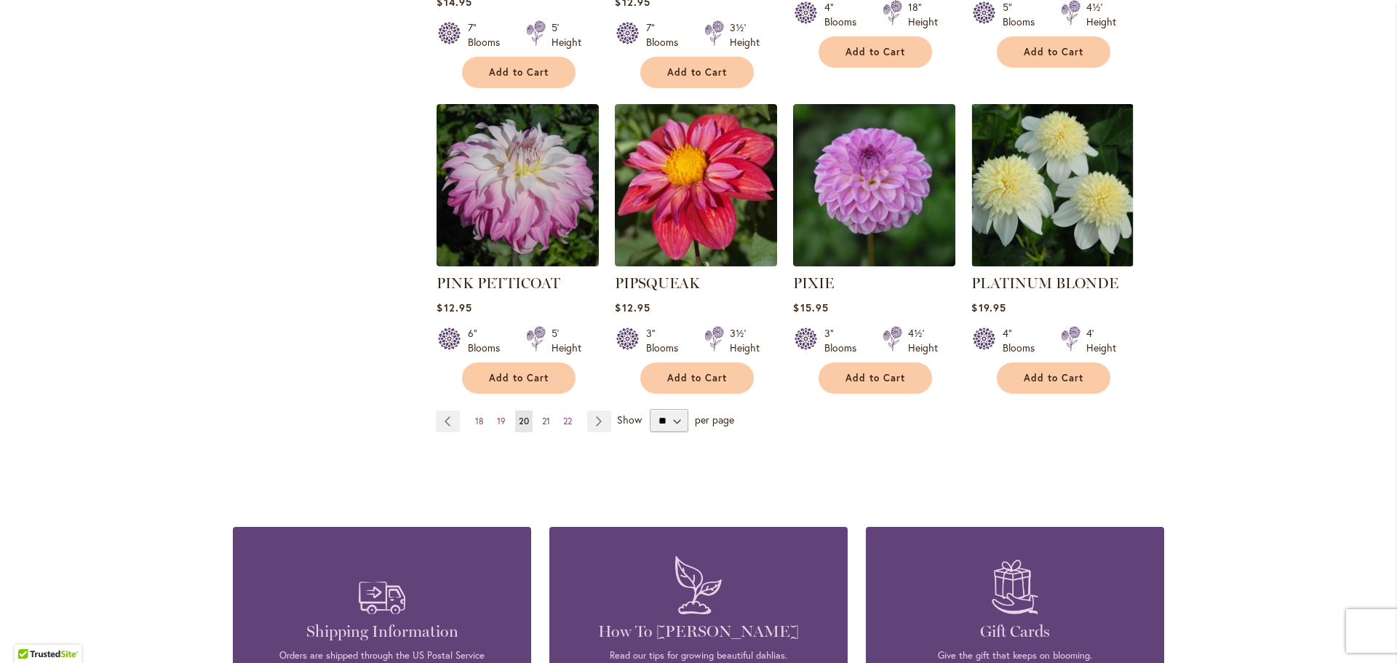
click at [542, 415] on span "21" at bounding box center [546, 420] width 8 height 11
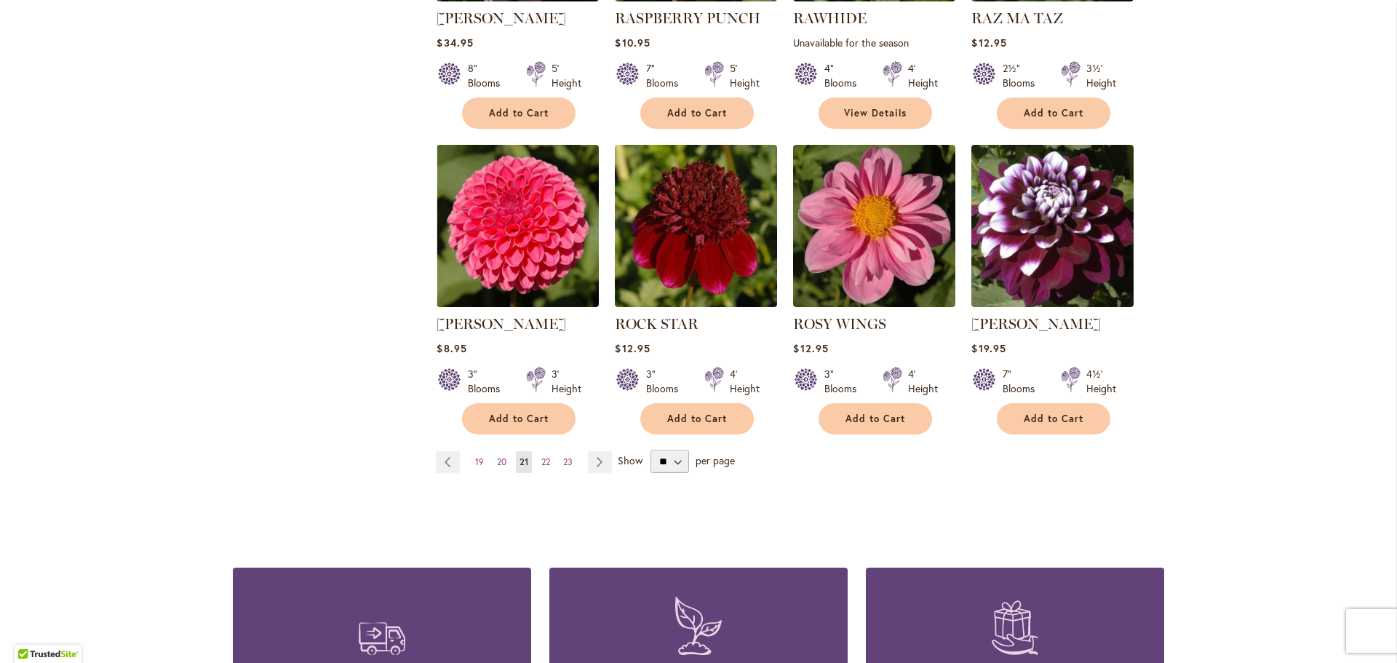
scroll to position [1164, 0]
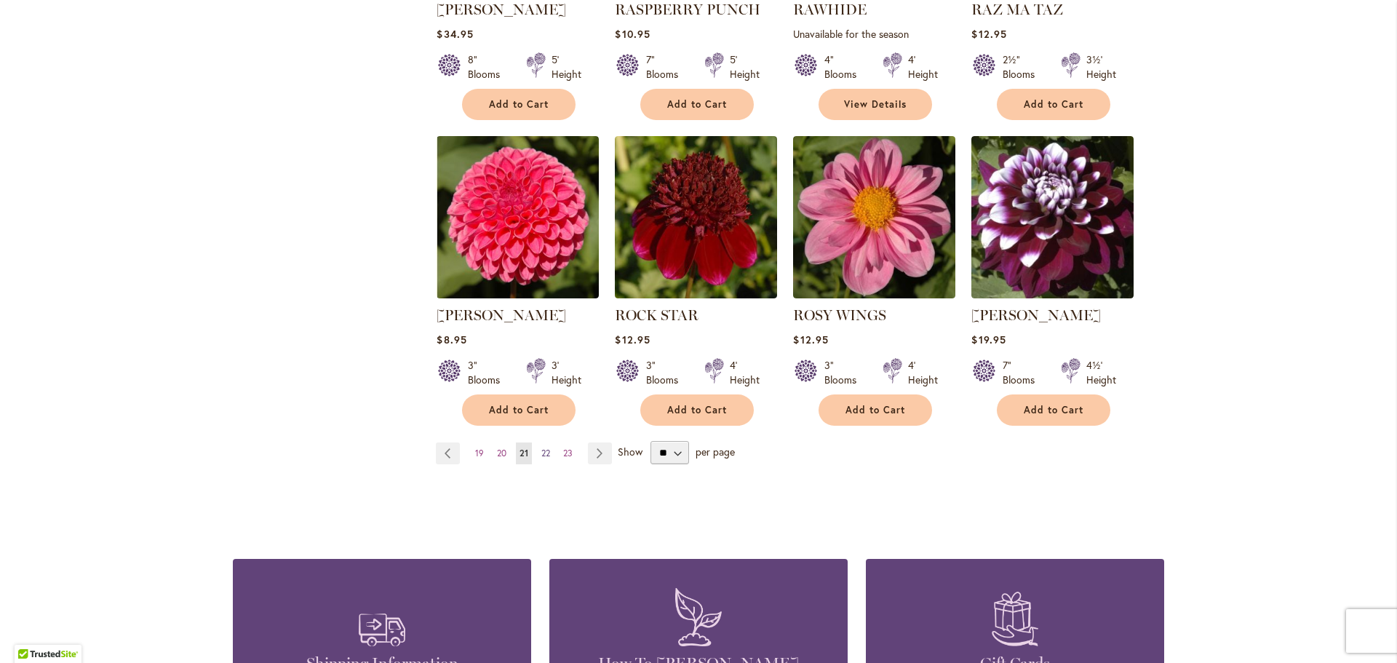
click at [543, 449] on span "22" at bounding box center [545, 452] width 9 height 11
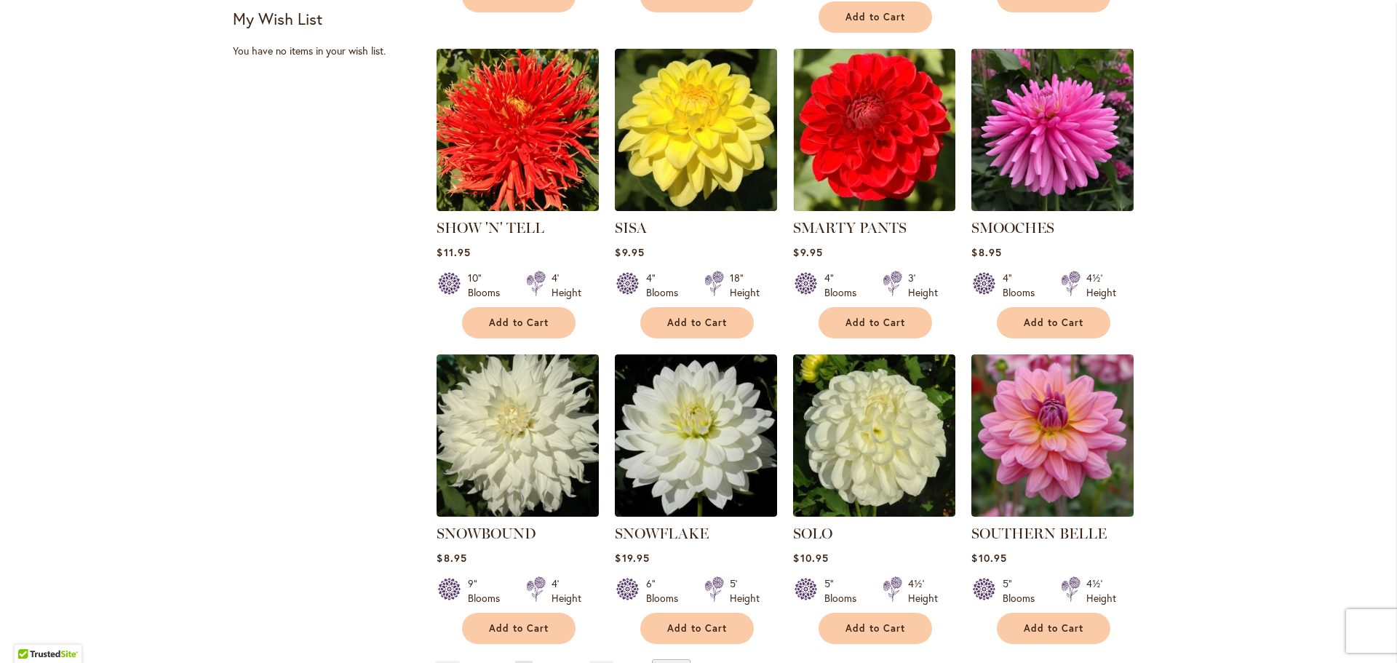
scroll to position [1164, 0]
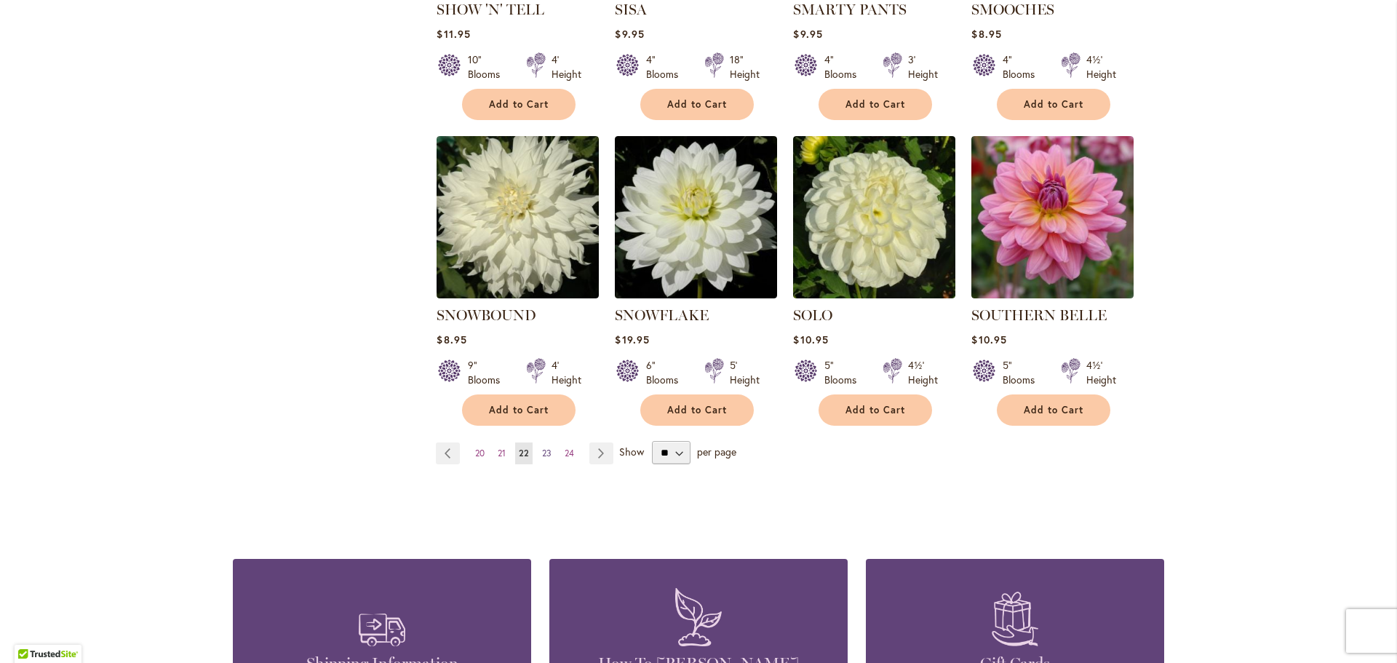
click at [543, 447] on span "23" at bounding box center [546, 452] width 9 height 11
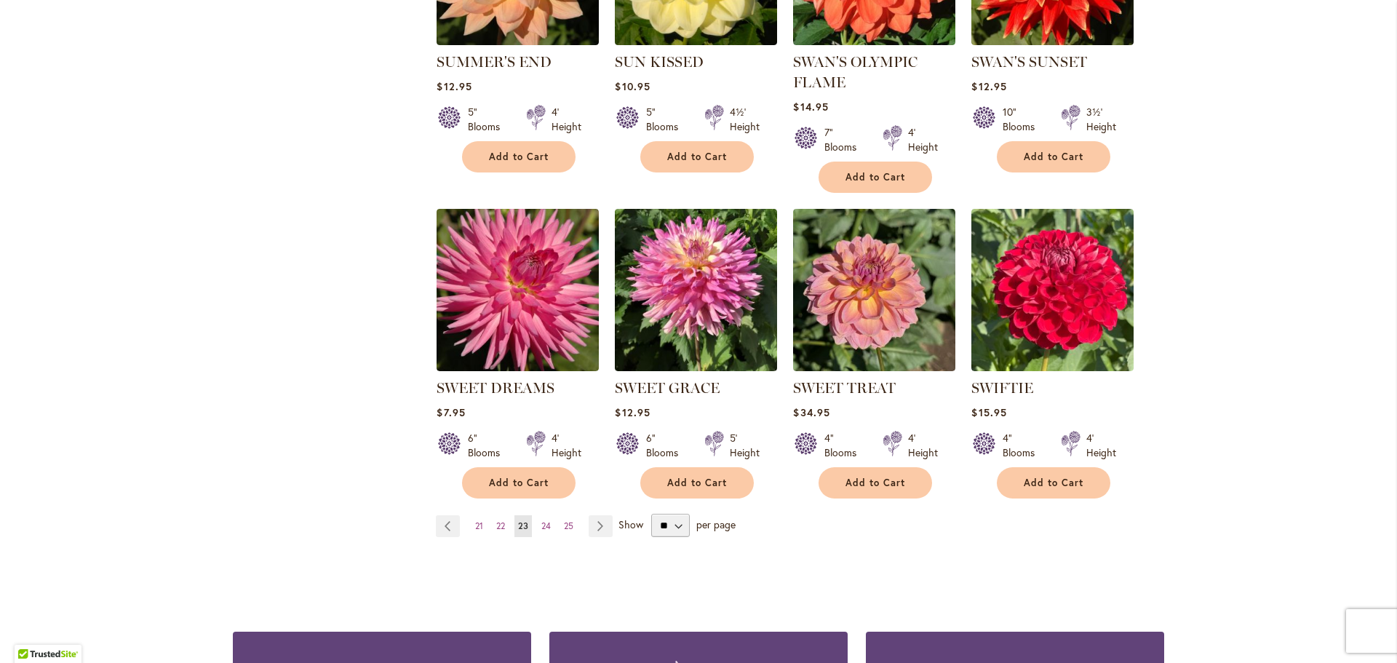
scroll to position [1164, 0]
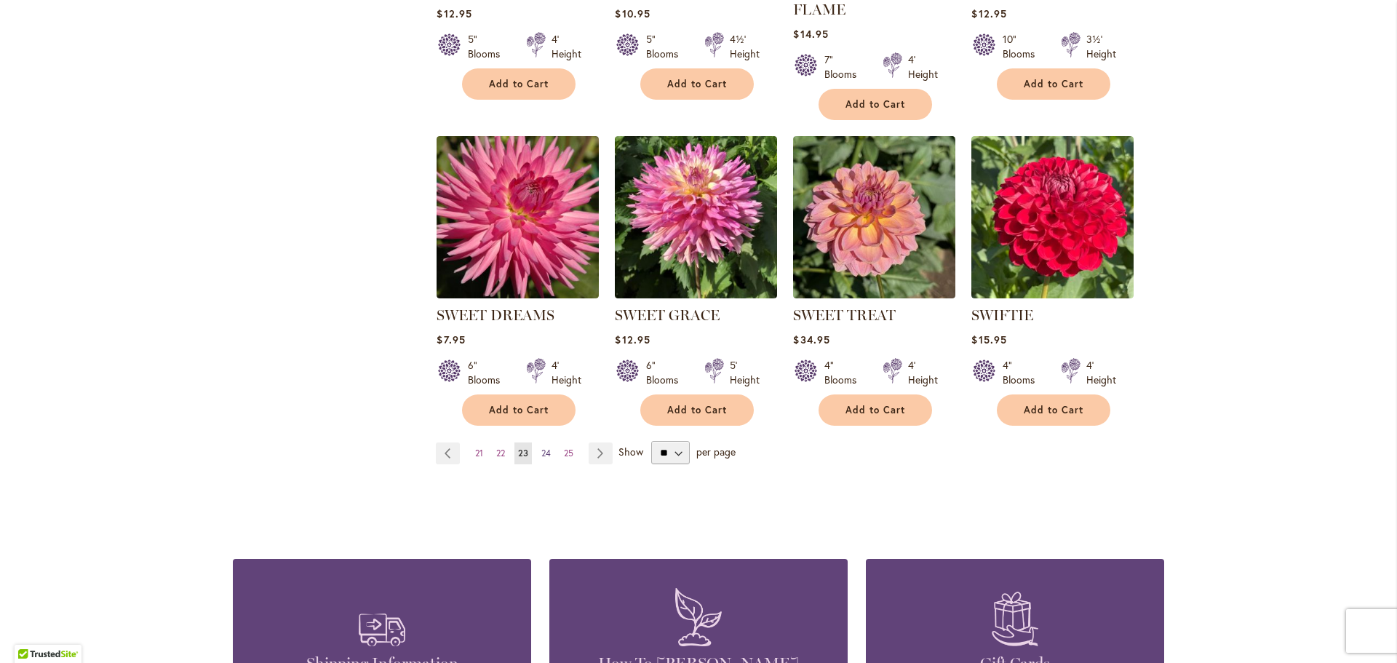
click at [545, 447] on span "24" at bounding box center [545, 452] width 9 height 11
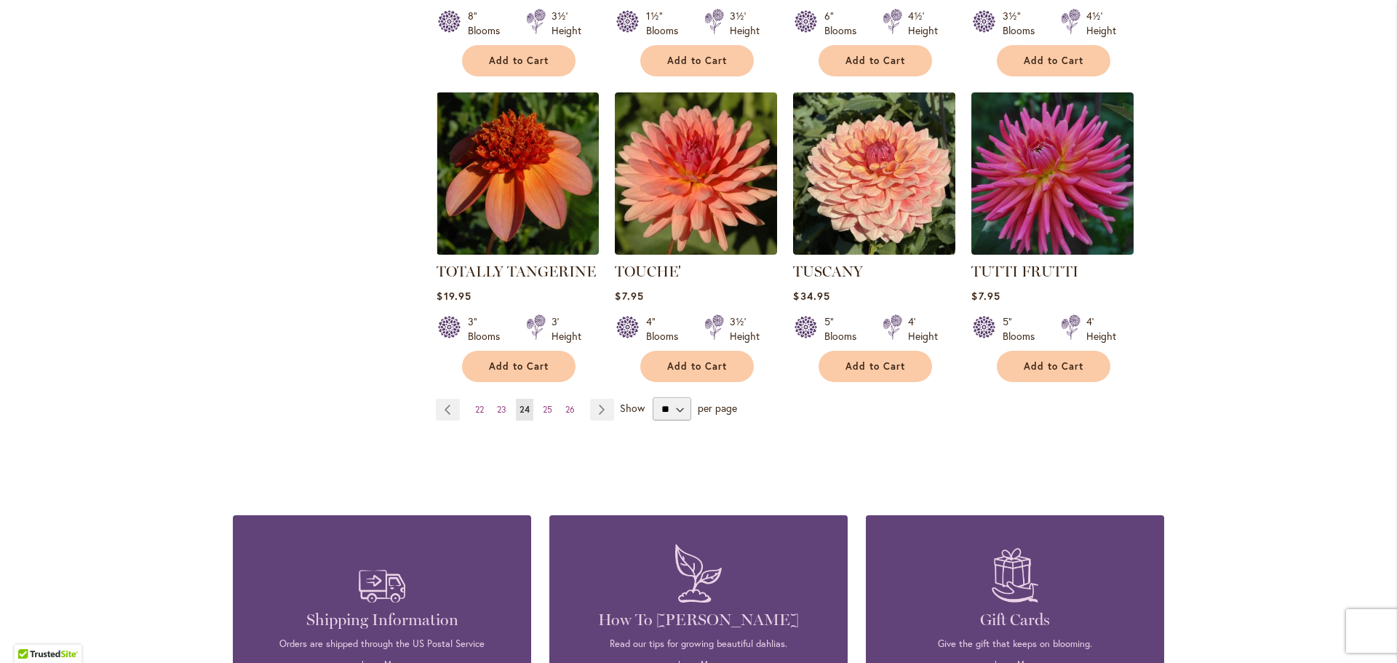
scroll to position [1237, 0]
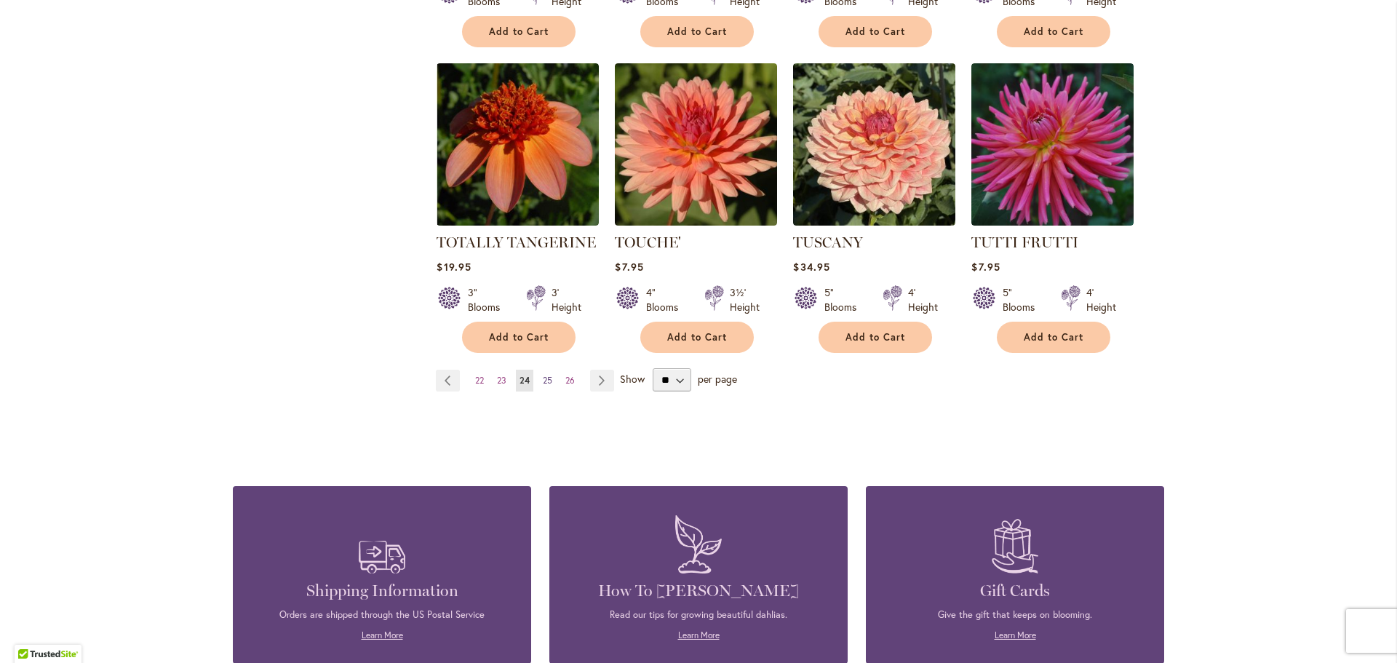
click at [543, 375] on span "25" at bounding box center [547, 380] width 9 height 11
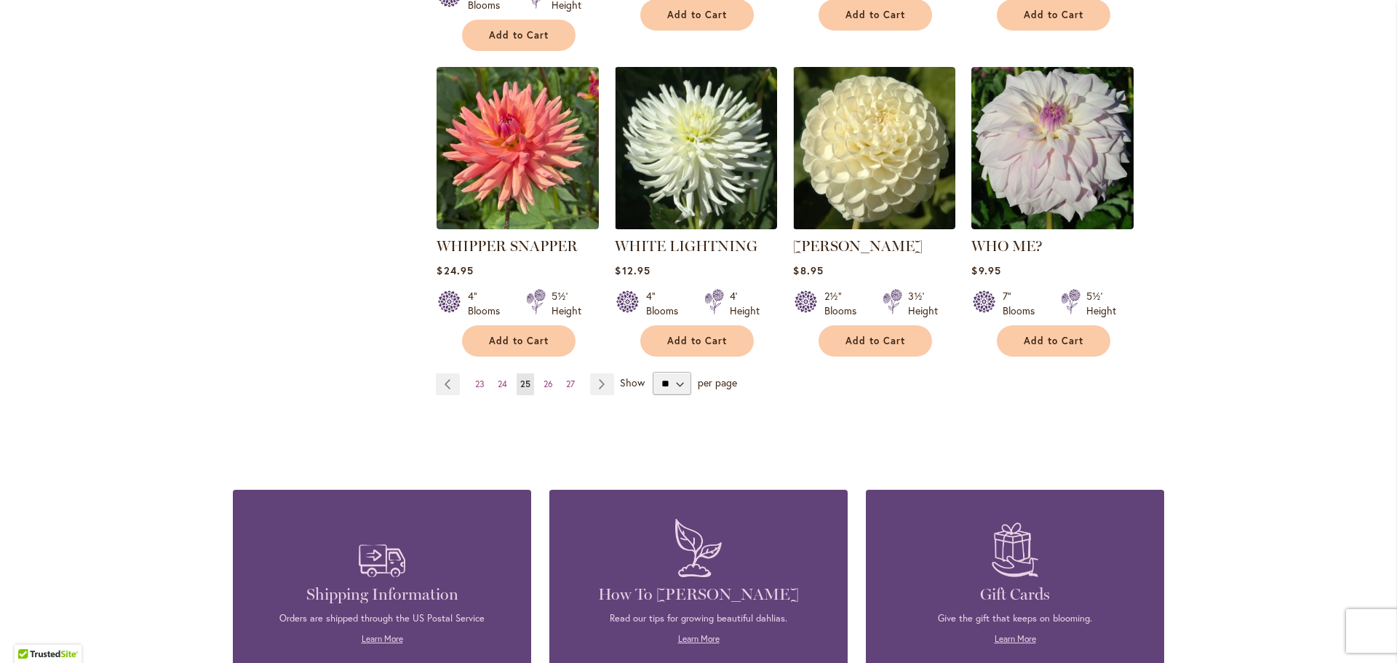
scroll to position [1237, 0]
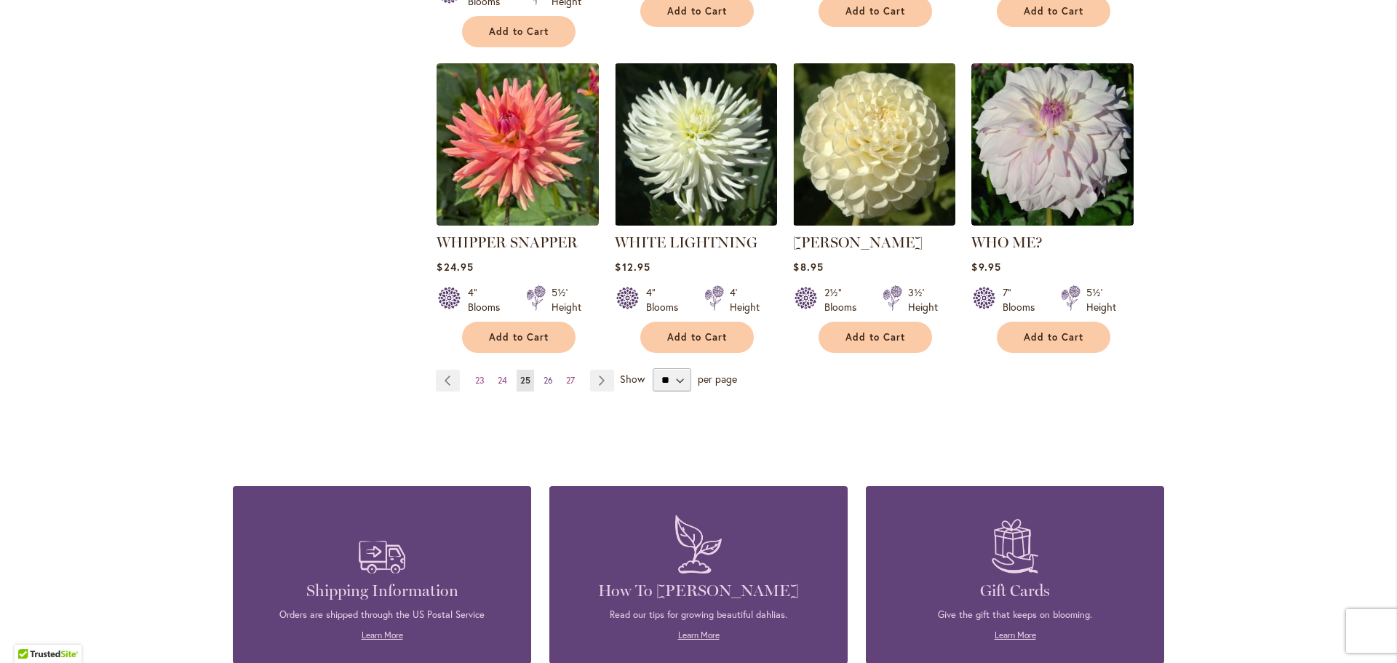
click at [543, 375] on span "26" at bounding box center [547, 380] width 9 height 11
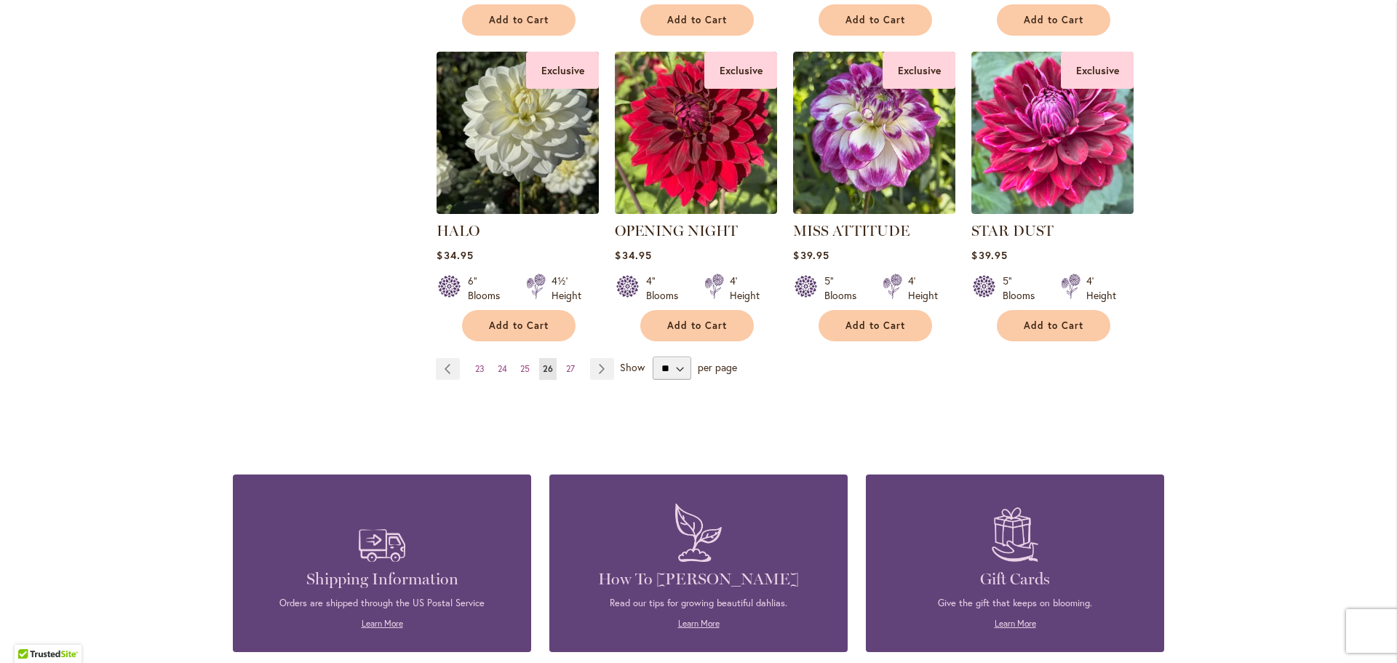
scroll to position [1237, 0]
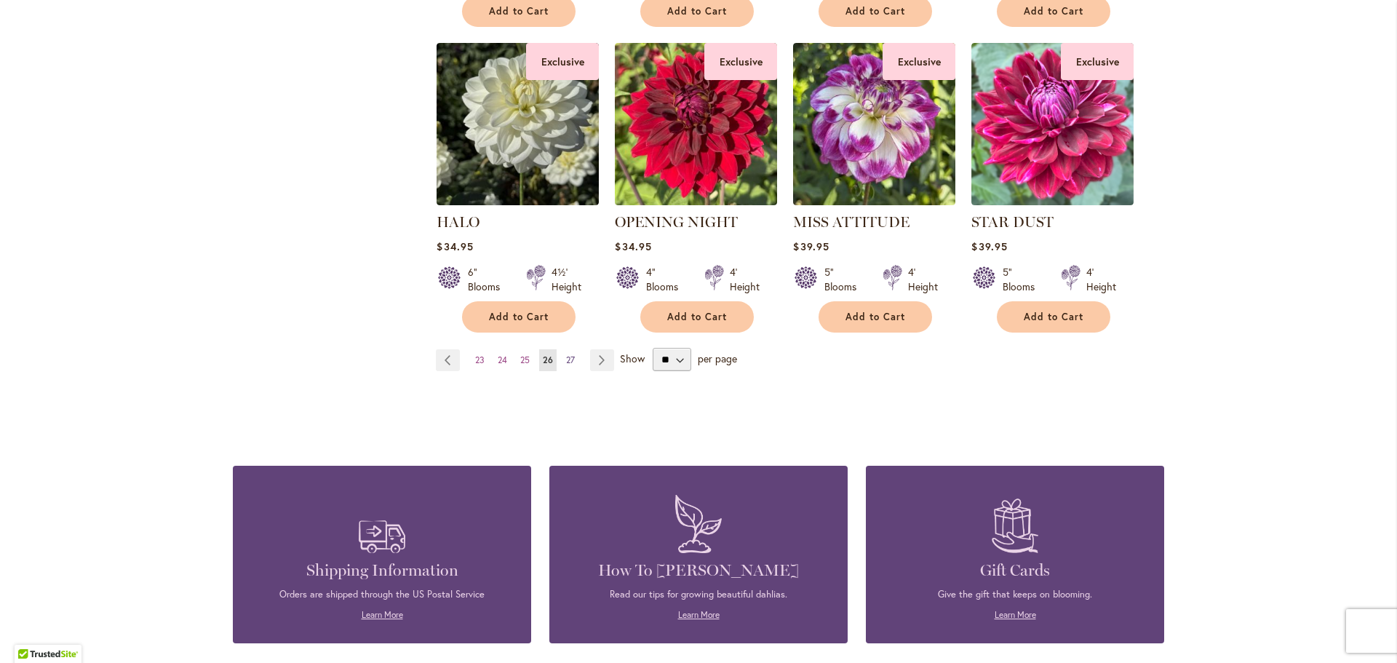
click at [567, 357] on span "27" at bounding box center [570, 359] width 9 height 11
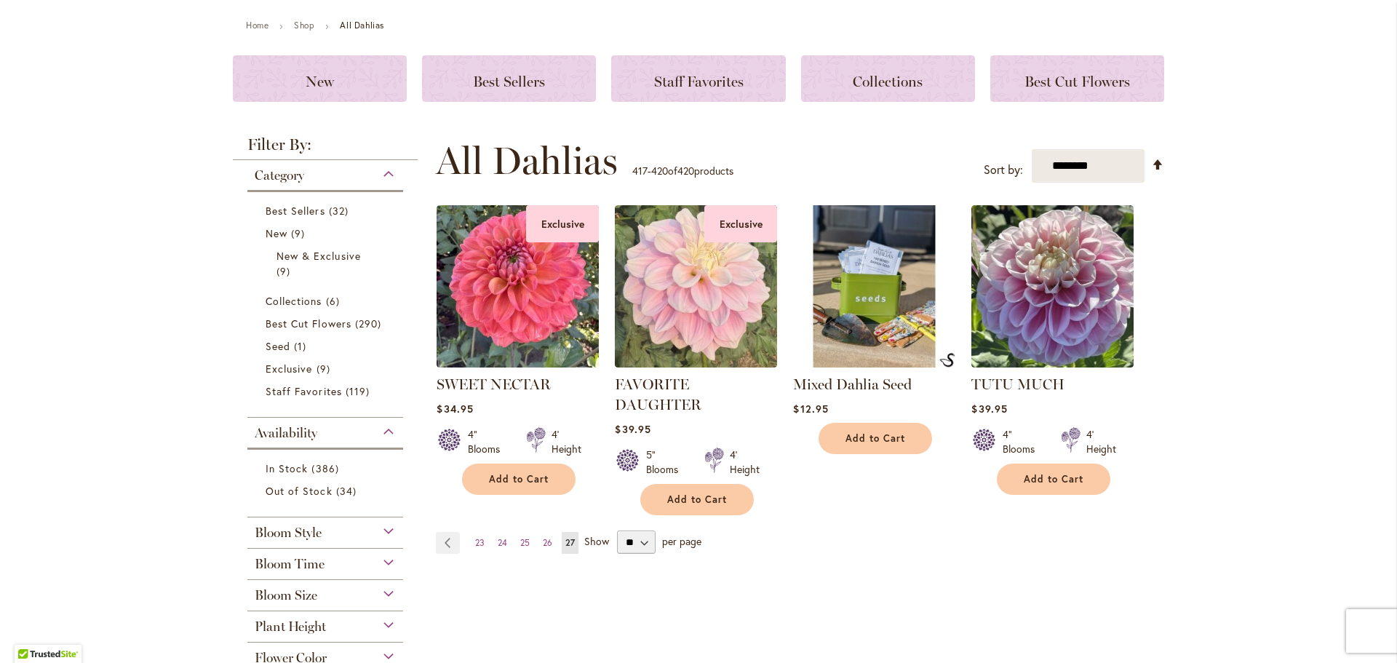
scroll to position [146, 0]
